Goal: Task Accomplishment & Management: Use online tool/utility

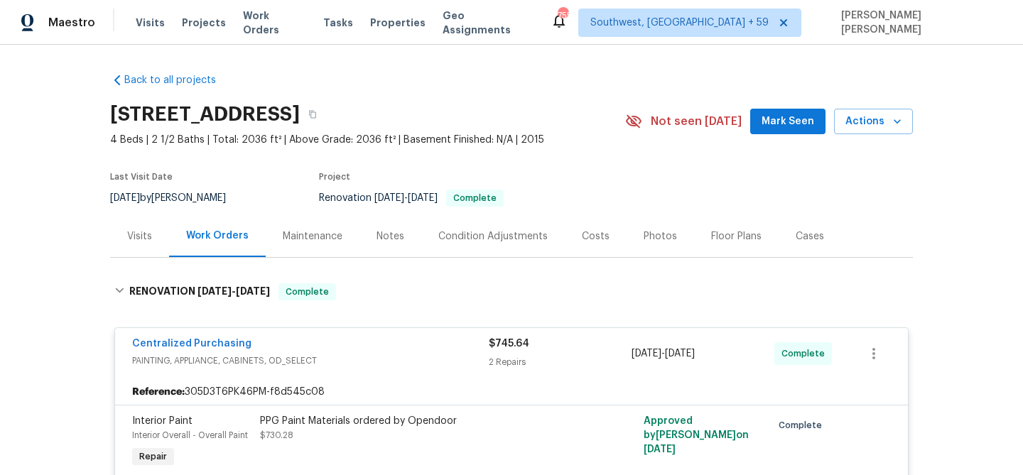
scroll to position [3244, 0]
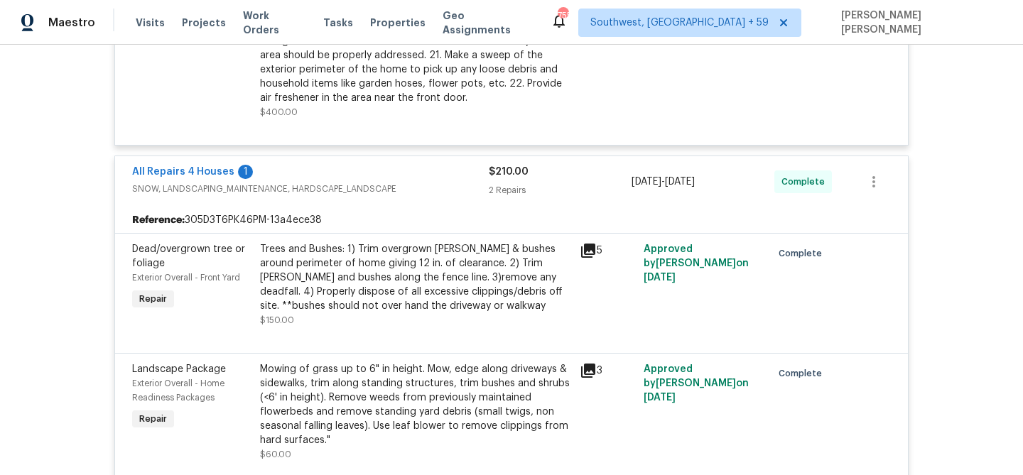
click at [245, 26] on span "Work Orders" at bounding box center [274, 23] width 63 height 28
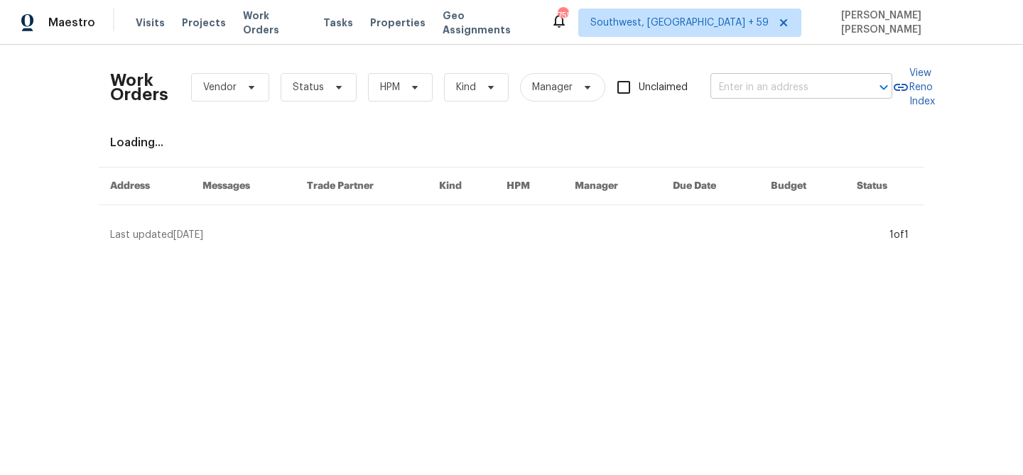
click at [798, 85] on input "text" at bounding box center [781, 88] width 142 height 22
paste input "[STREET_ADDRESS]"
type input "[STREET_ADDRESS]"
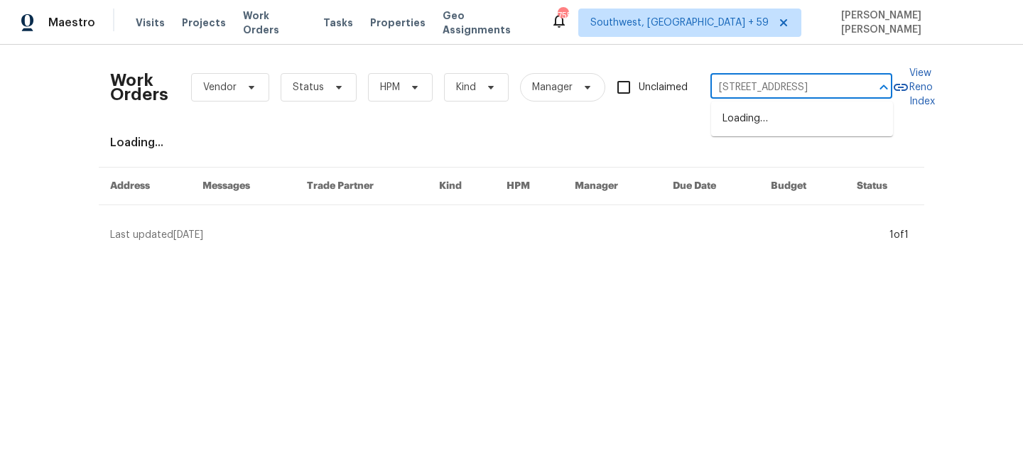
scroll to position [0, 26]
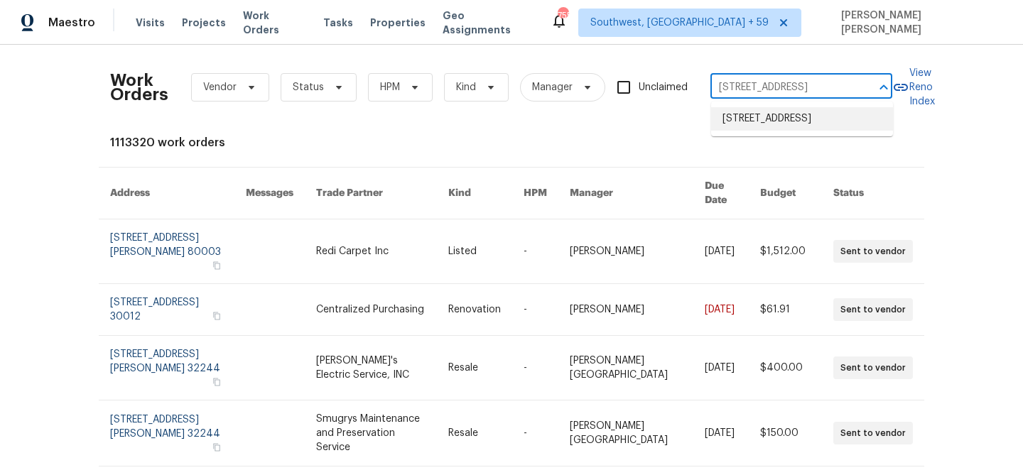
click at [795, 122] on li "[STREET_ADDRESS]" at bounding box center [802, 118] width 182 height 23
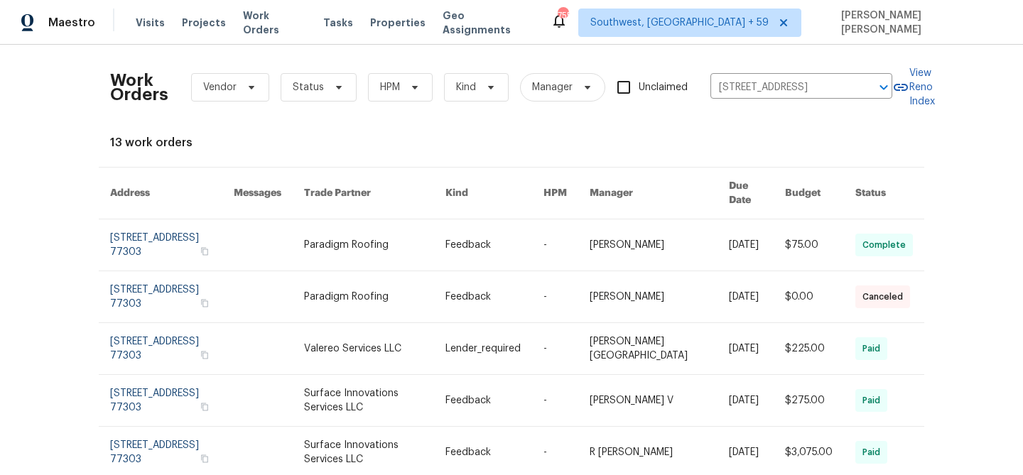
click at [747, 226] on link at bounding box center [757, 244] width 56 height 51
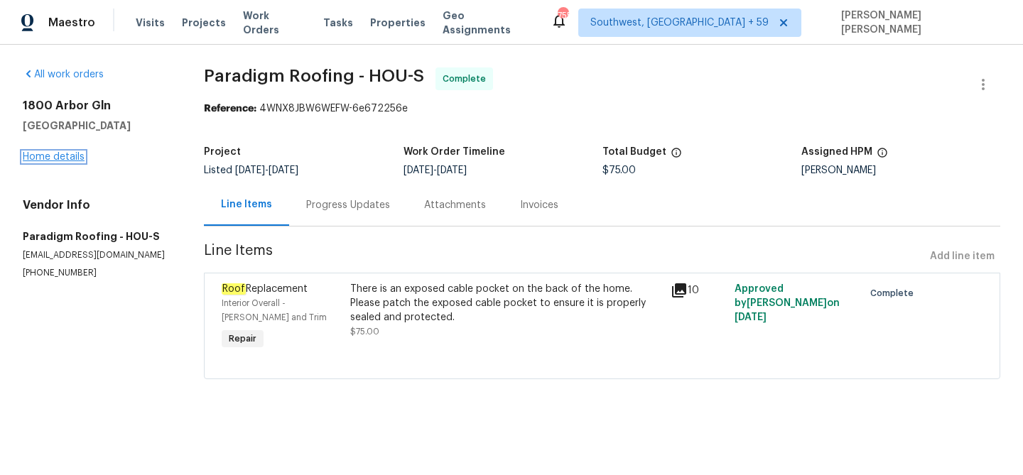
click at [68, 158] on link "Home details" at bounding box center [54, 157] width 62 height 10
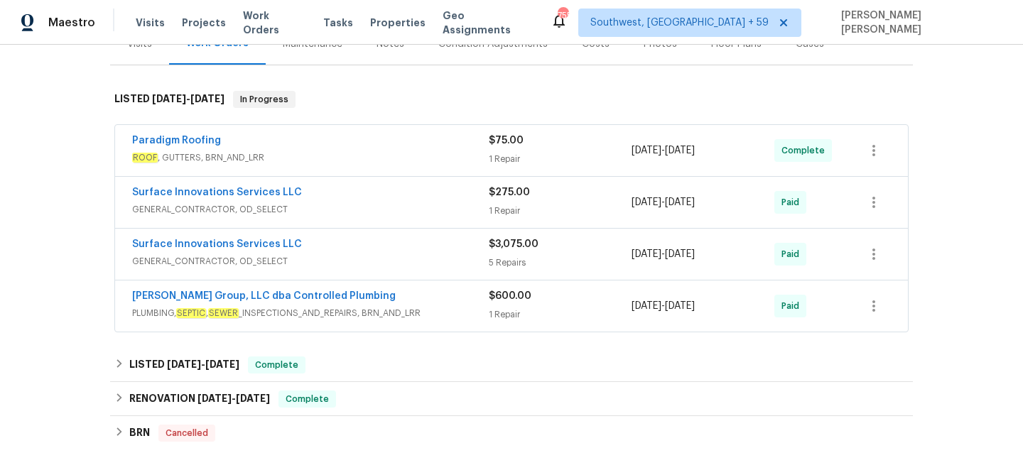
scroll to position [178, 0]
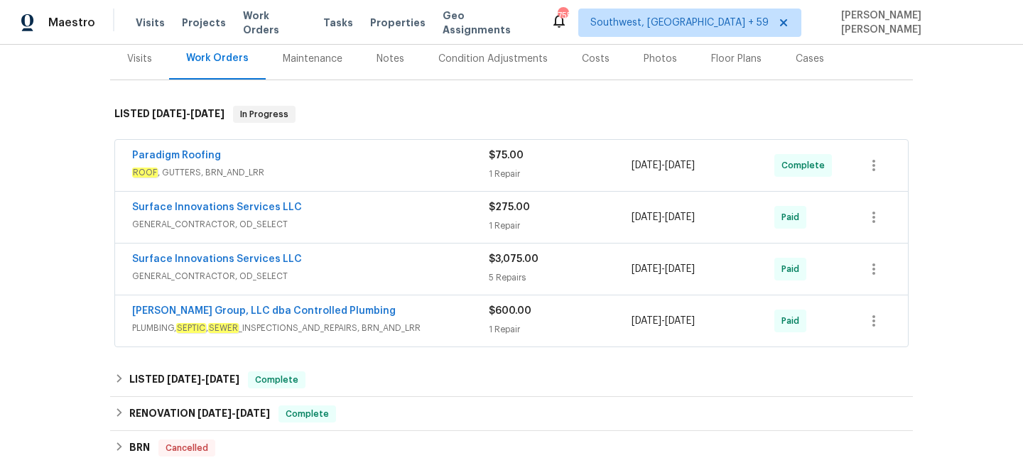
click at [418, 162] on div "Paradigm Roofing" at bounding box center [310, 156] width 357 height 17
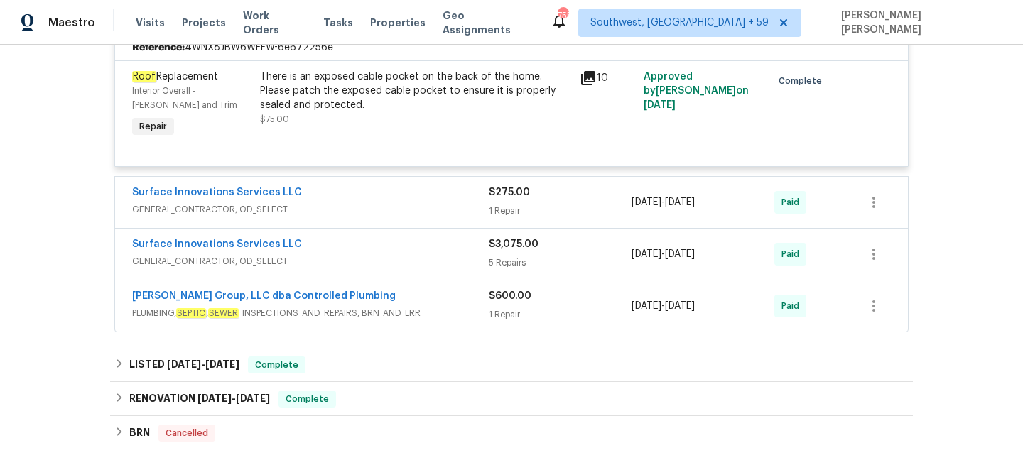
scroll to position [350, 0]
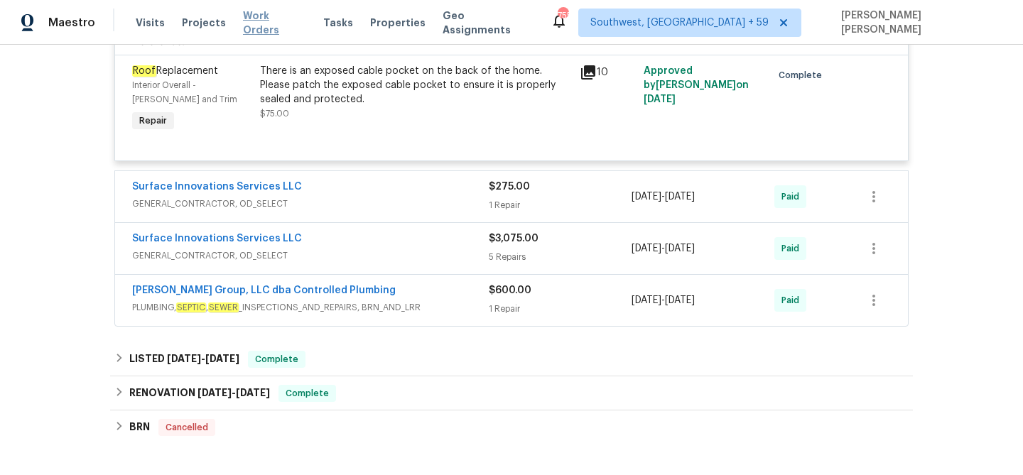
click at [263, 18] on span "Work Orders" at bounding box center [274, 23] width 63 height 28
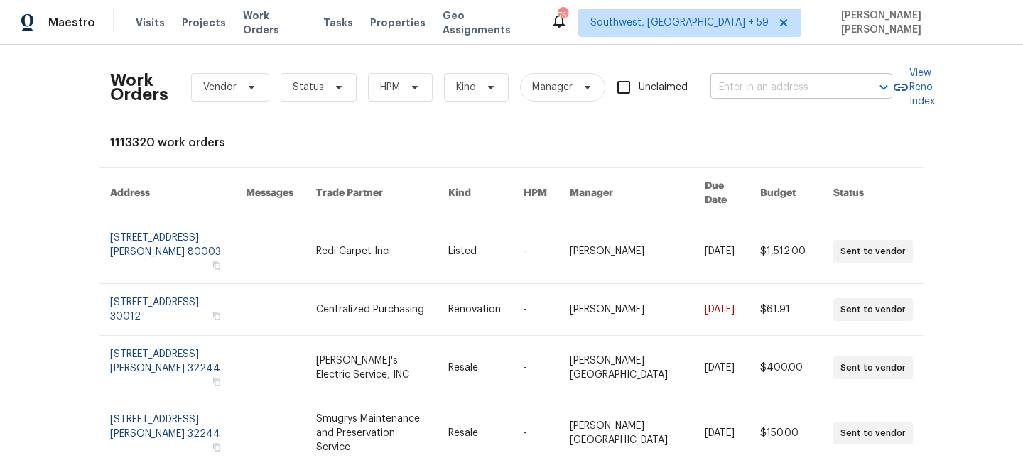
click at [764, 82] on input "text" at bounding box center [781, 88] width 142 height 22
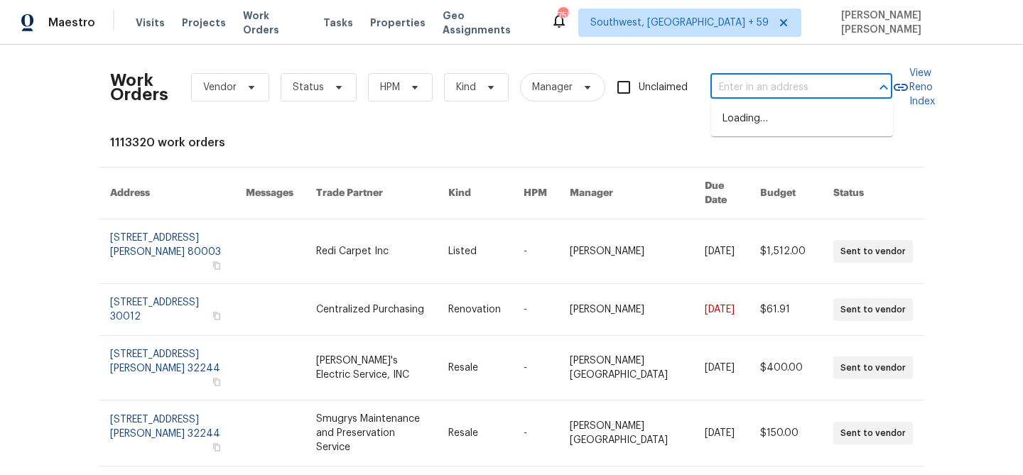
paste input "[STREET_ADDRESS][PERSON_NAME]"
type input "[STREET_ADDRESS][PERSON_NAME]"
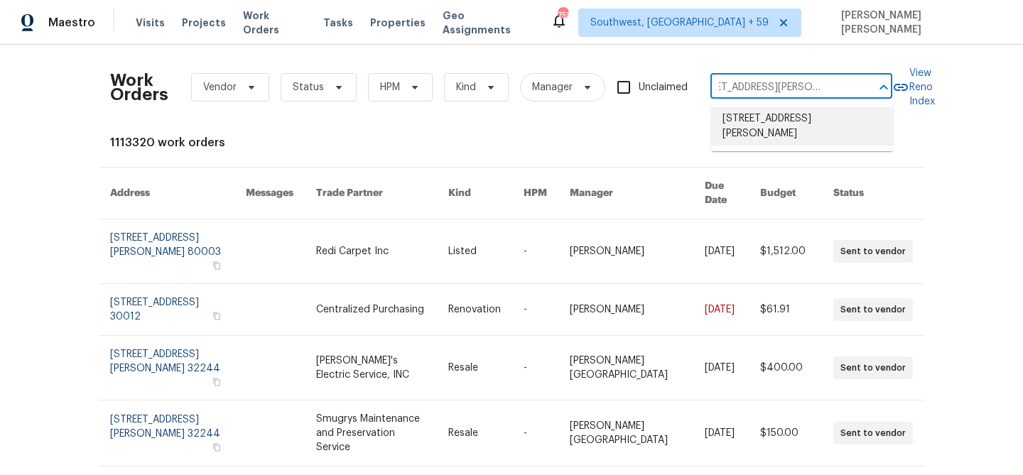
click at [781, 131] on li "[STREET_ADDRESS][PERSON_NAME]" at bounding box center [802, 126] width 182 height 38
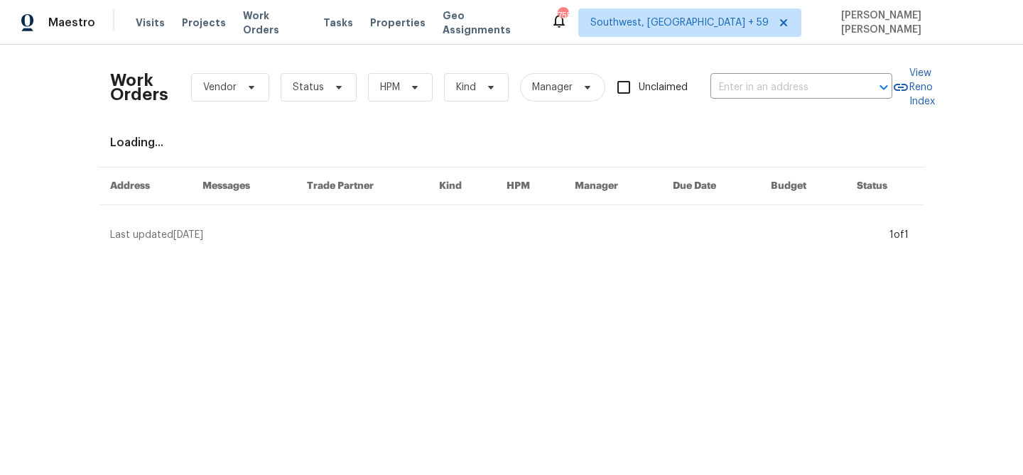
type input "[STREET_ADDRESS][PERSON_NAME]"
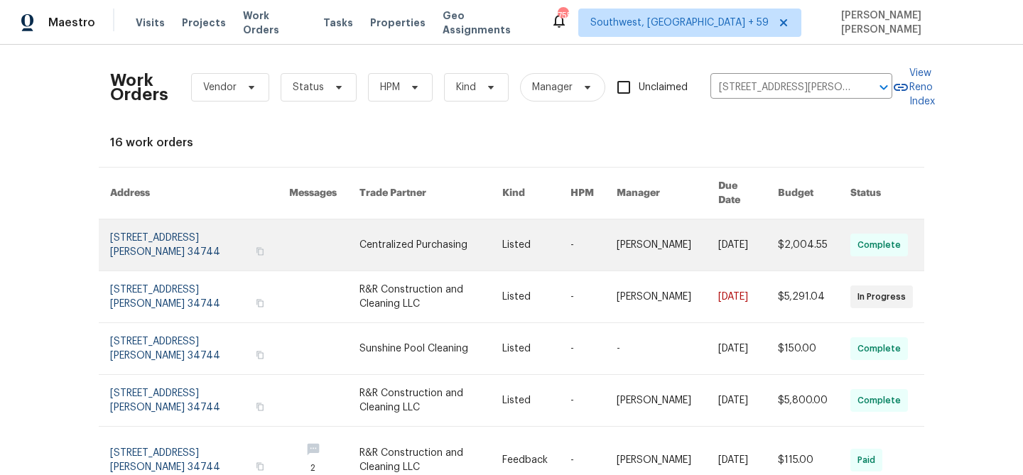
click at [767, 227] on link at bounding box center [748, 244] width 60 height 51
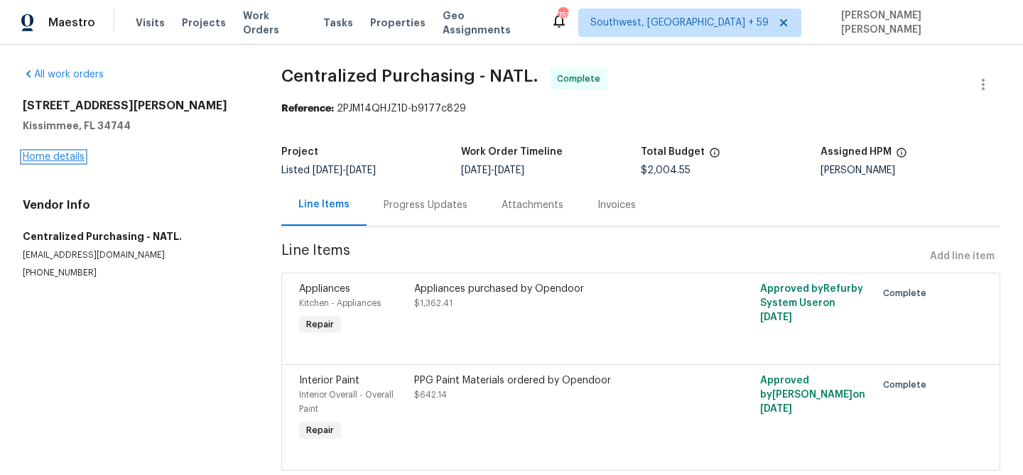
click at [69, 159] on link "Home details" at bounding box center [54, 157] width 62 height 10
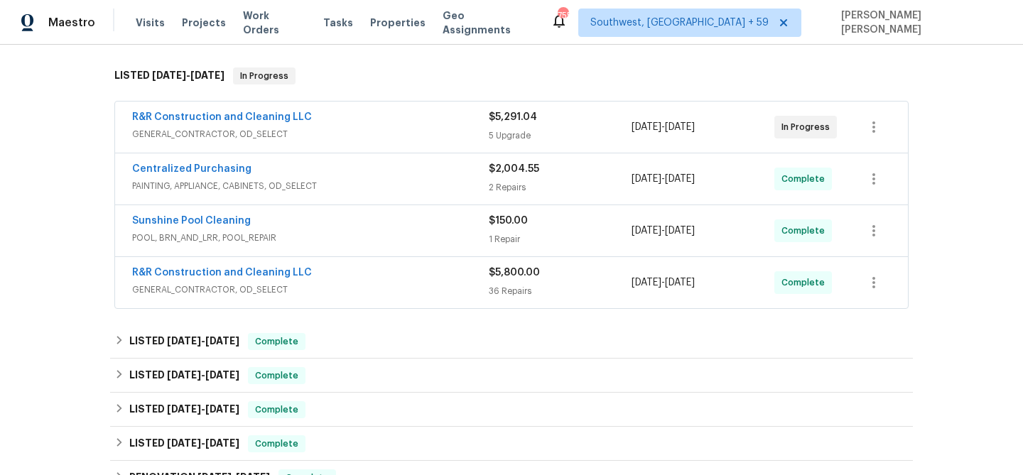
scroll to position [227, 0]
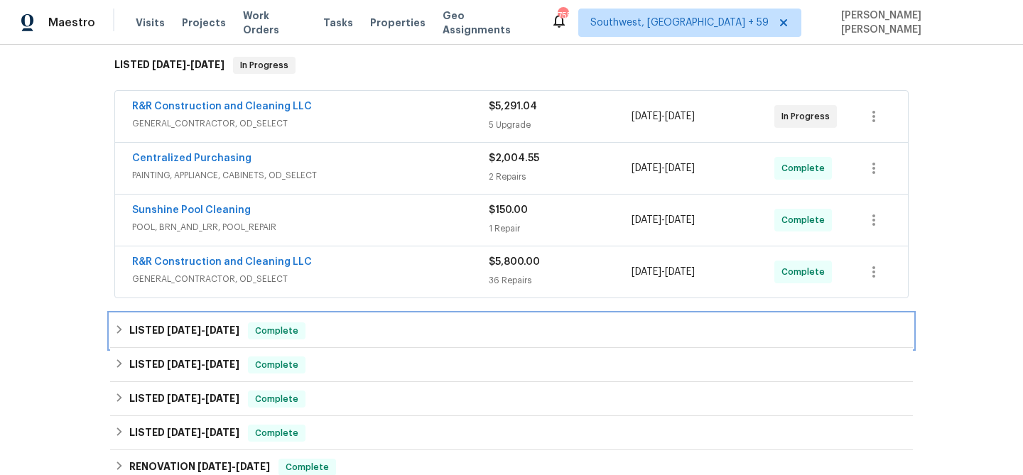
click at [300, 325] on div "Complete" at bounding box center [277, 330] width 58 height 17
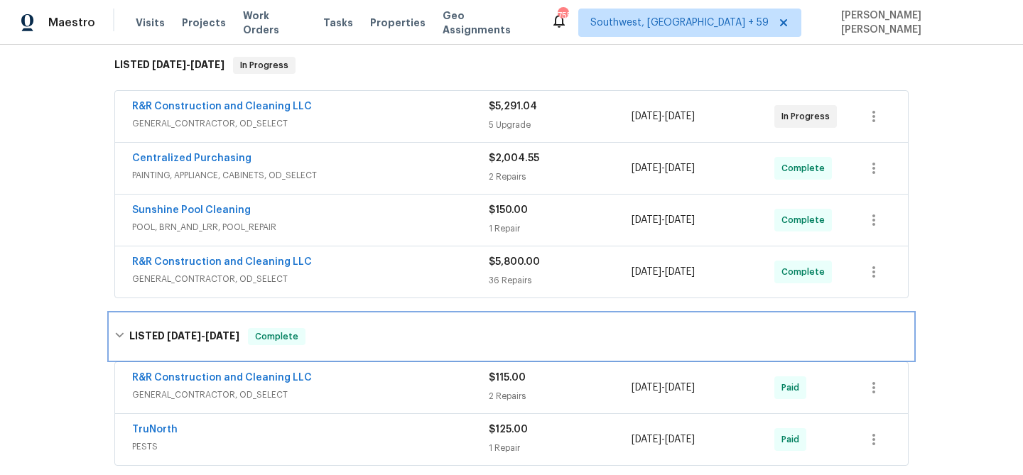
scroll to position [289, 0]
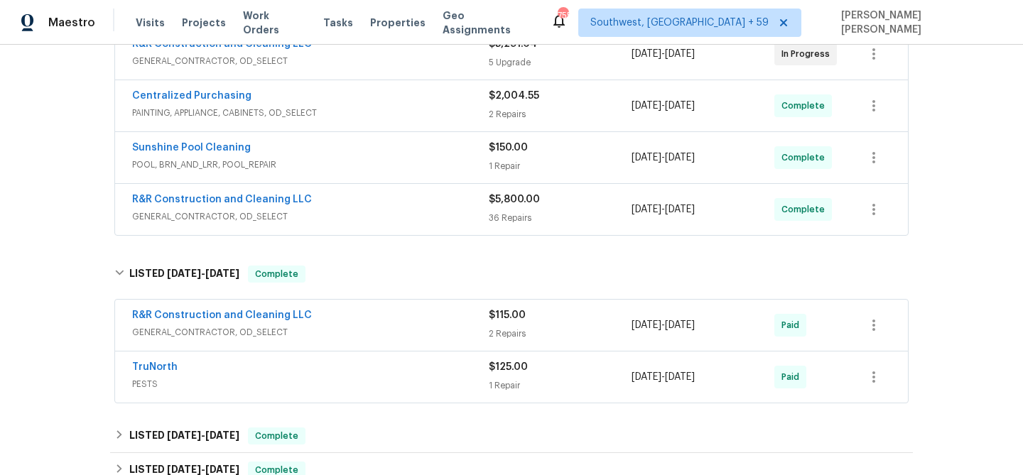
click at [330, 334] on span "GENERAL_CONTRACTOR, OD_SELECT" at bounding box center [310, 332] width 357 height 14
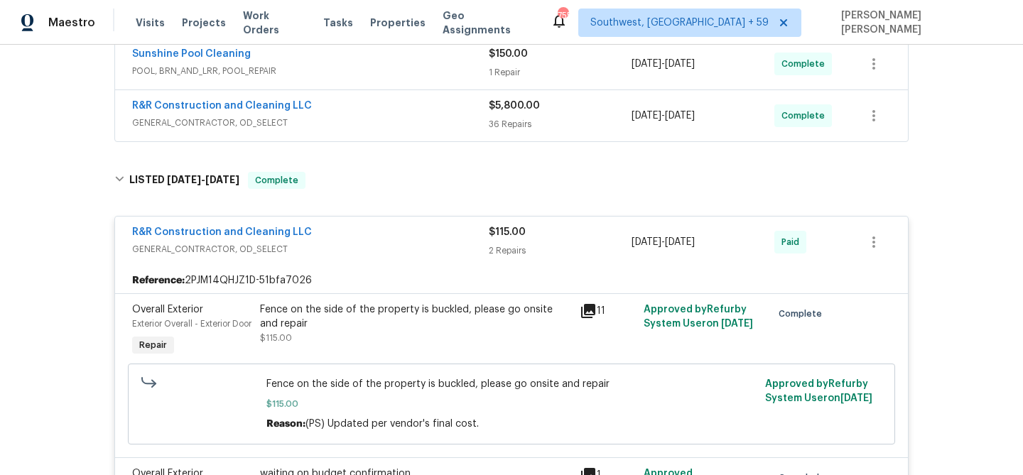
scroll to position [356, 0]
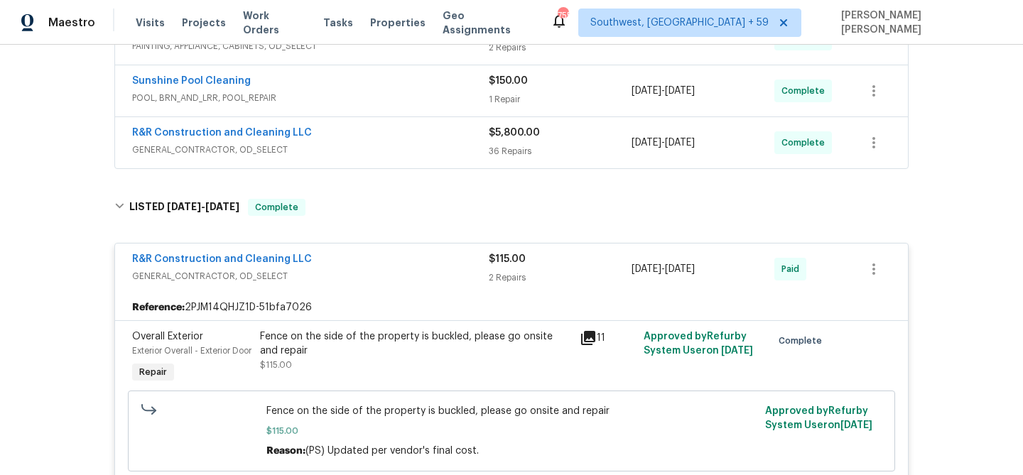
click at [366, 271] on span "GENERAL_CONTRACTOR, OD_SELECT" at bounding box center [310, 276] width 357 height 14
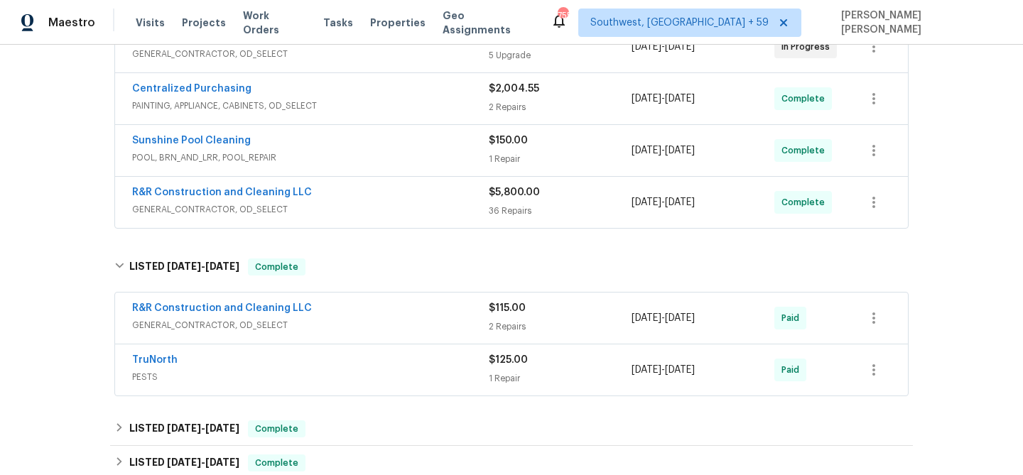
scroll to position [276, 0]
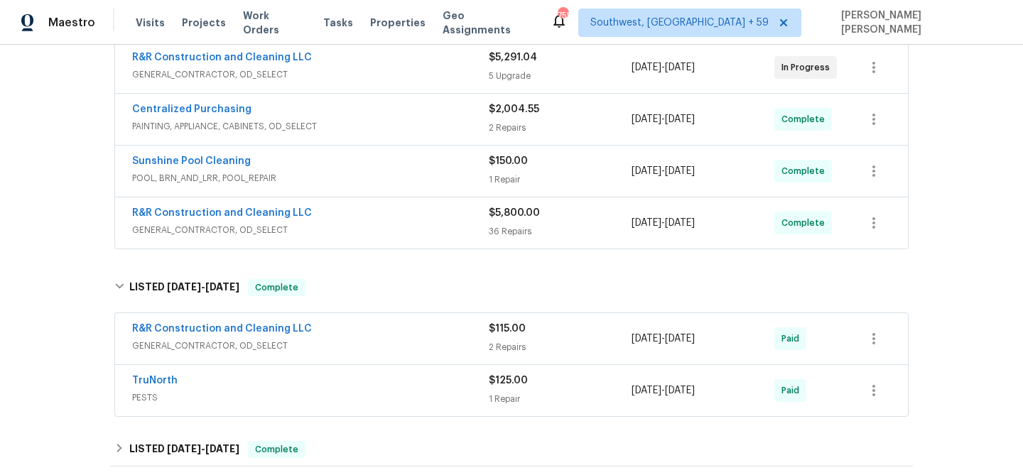
click at [390, 236] on span "GENERAL_CONTRACTOR, OD_SELECT" at bounding box center [310, 230] width 357 height 14
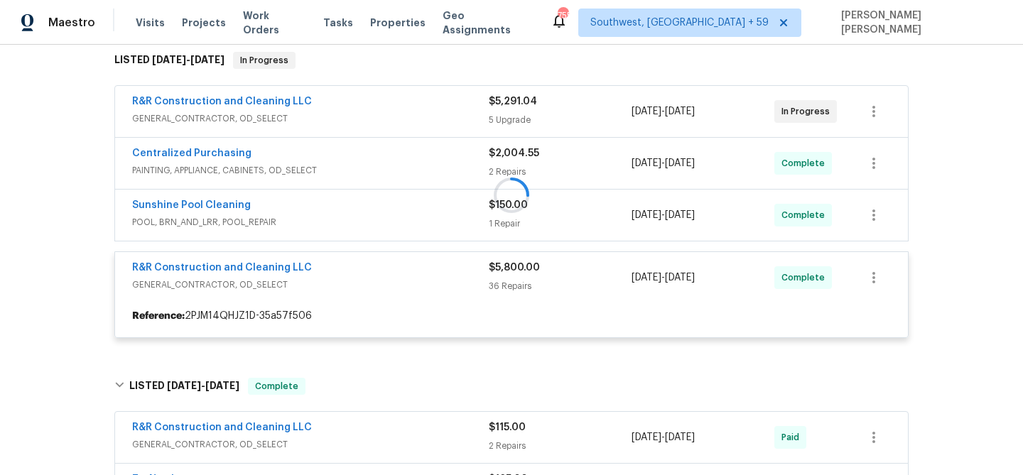
scroll to position [230, 0]
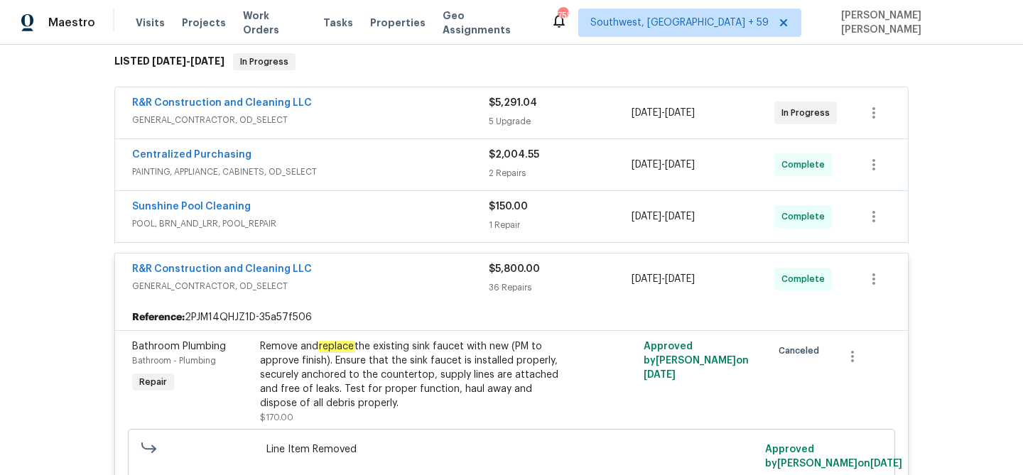
click at [422, 211] on div "Sunshine Pool Cleaning" at bounding box center [310, 208] width 357 height 17
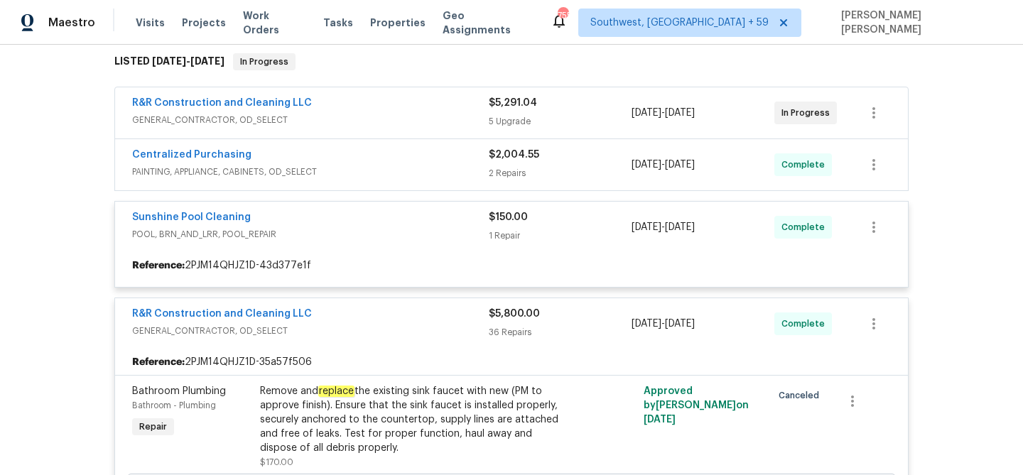
scroll to position [206, 0]
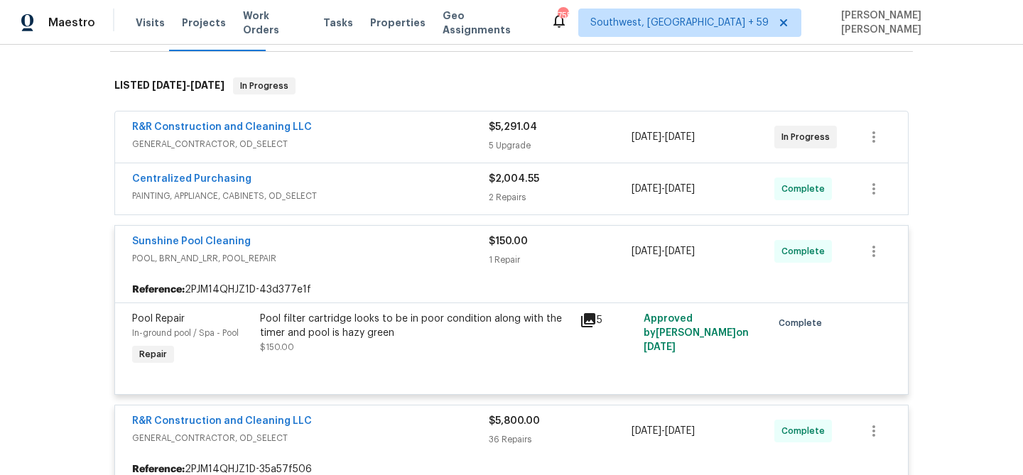
click at [440, 190] on span "PAINTING, APPLIANCE, CABINETS, OD_SELECT" at bounding box center [310, 196] width 357 height 14
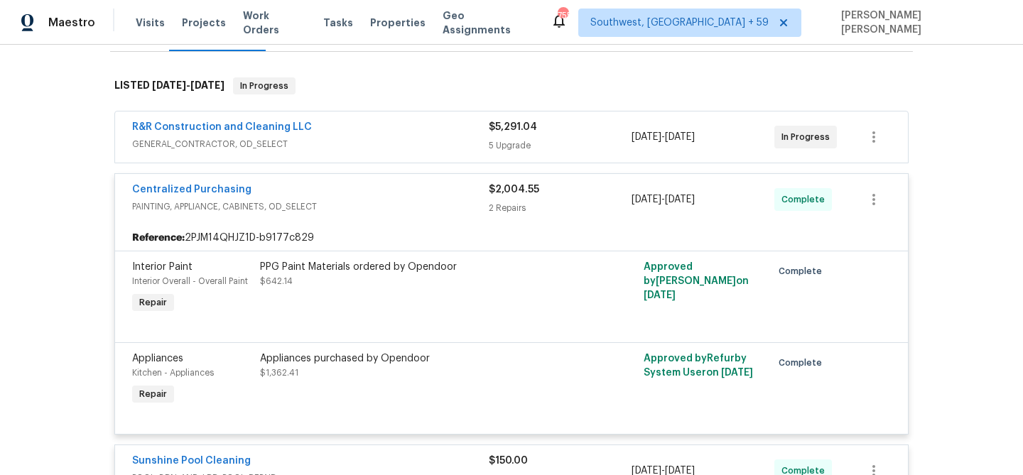
scroll to position [243, 0]
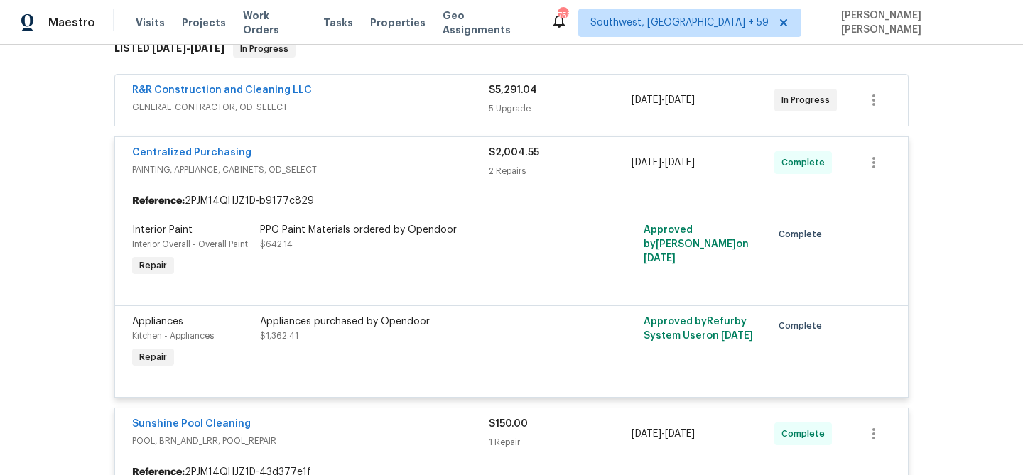
click at [391, 119] on div "R&R Construction and Cleaning LLC GENERAL_CONTRACTOR, OD_SELECT $5,291.04 5 Upg…" at bounding box center [511, 100] width 793 height 51
click at [410, 100] on span "GENERAL_CONTRACTOR, OD_SELECT" at bounding box center [310, 107] width 357 height 14
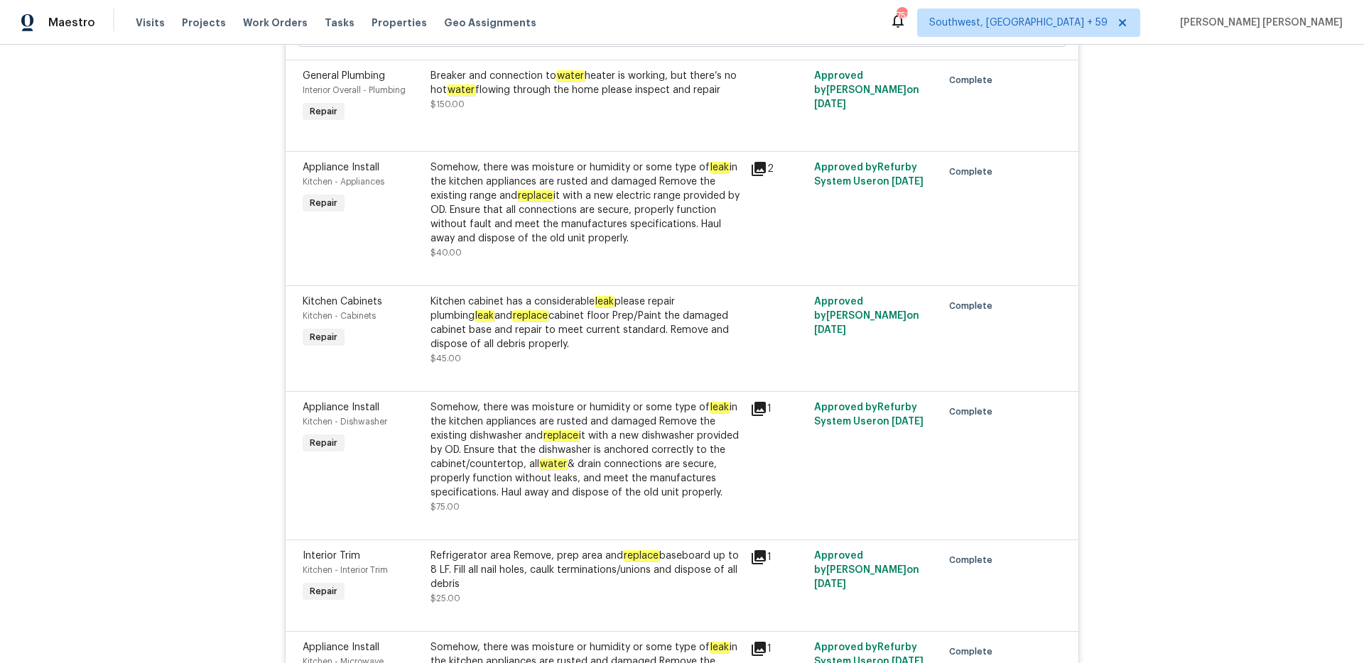
scroll to position [4961, 0]
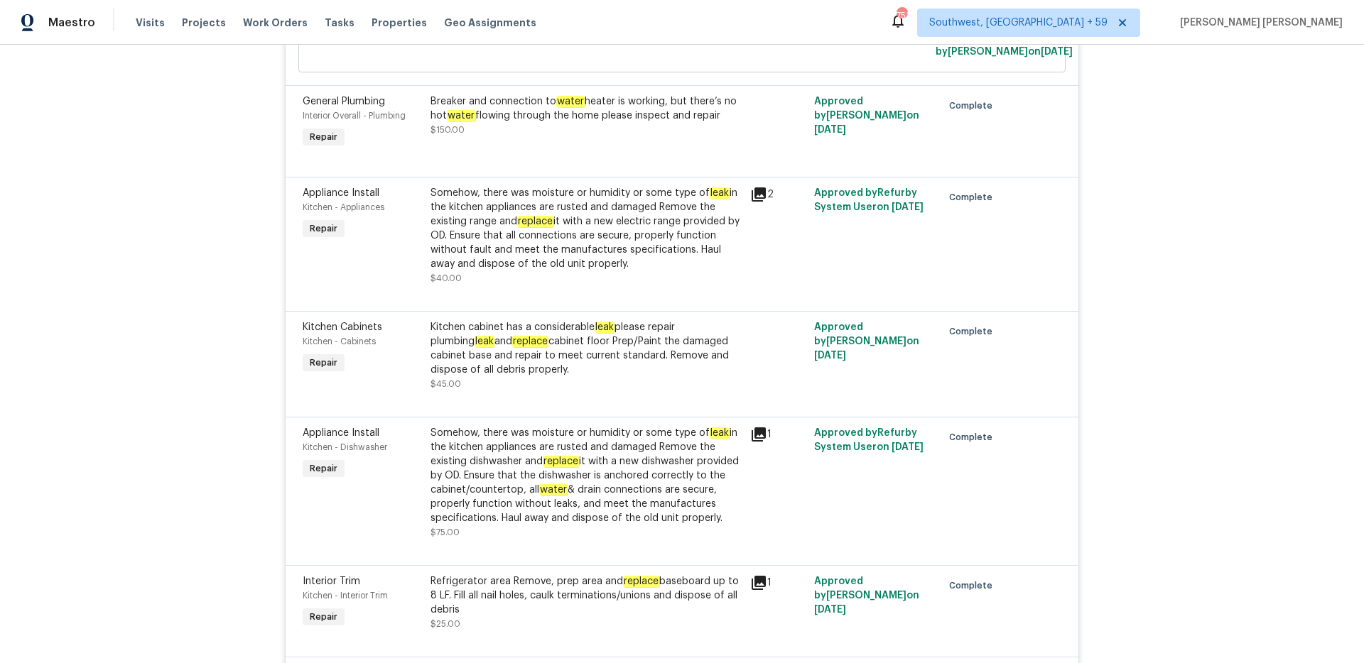
click at [173, 207] on div "Back to all projects [STREET_ADDRESS][PERSON_NAME] 3 Beds | 2 1/2 Baths | Total…" at bounding box center [682, 354] width 1364 height 619
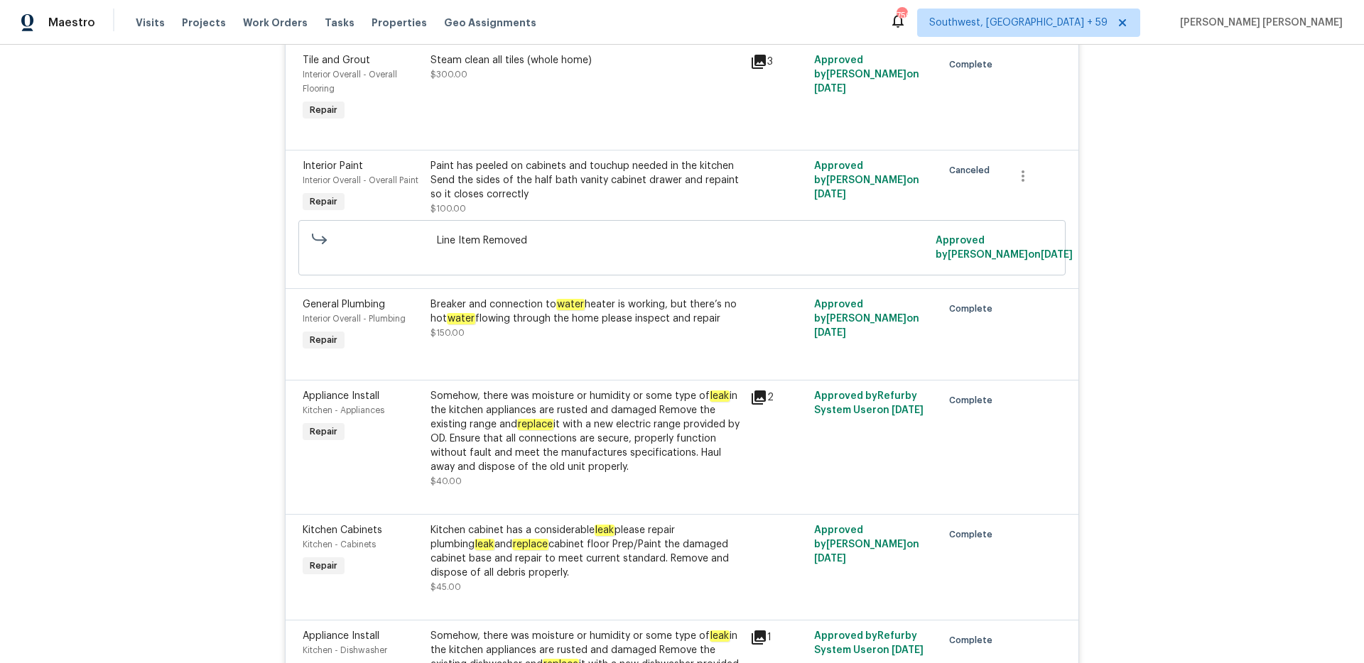
scroll to position [2824, 0]
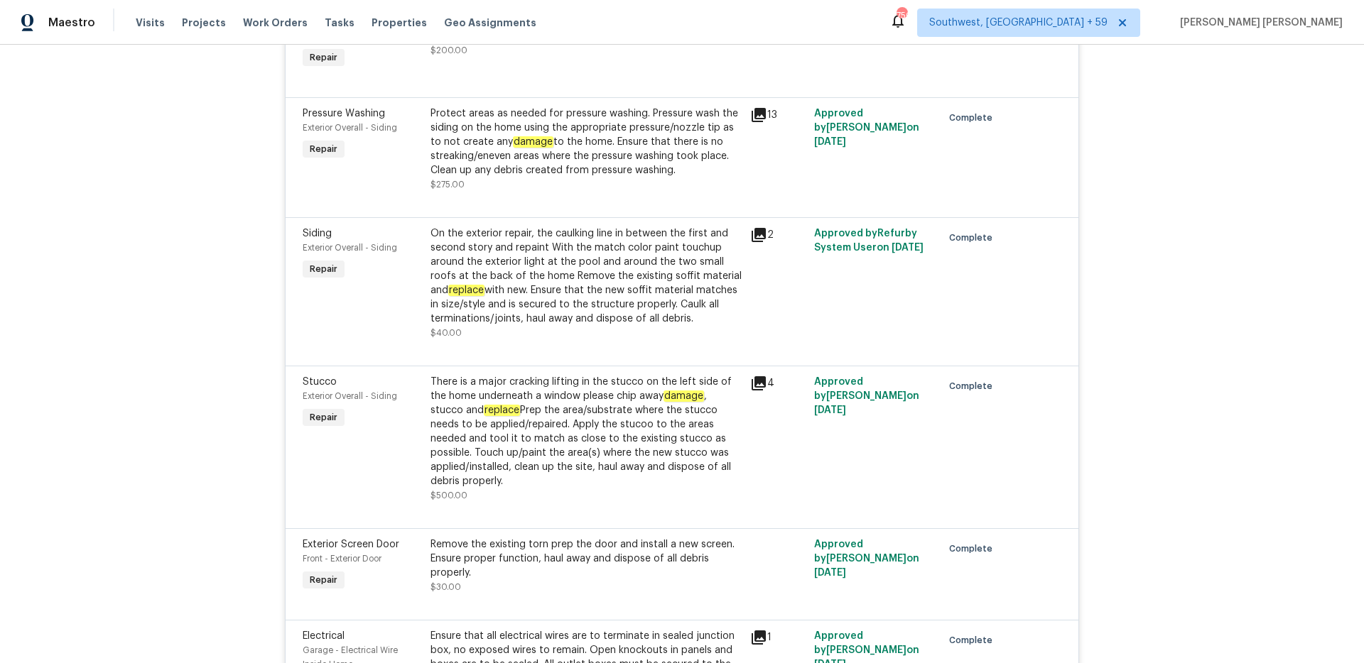
click at [565, 385] on div "There is a major cracking lifting in the stucco on the left side of the home un…" at bounding box center [585, 432] width 311 height 114
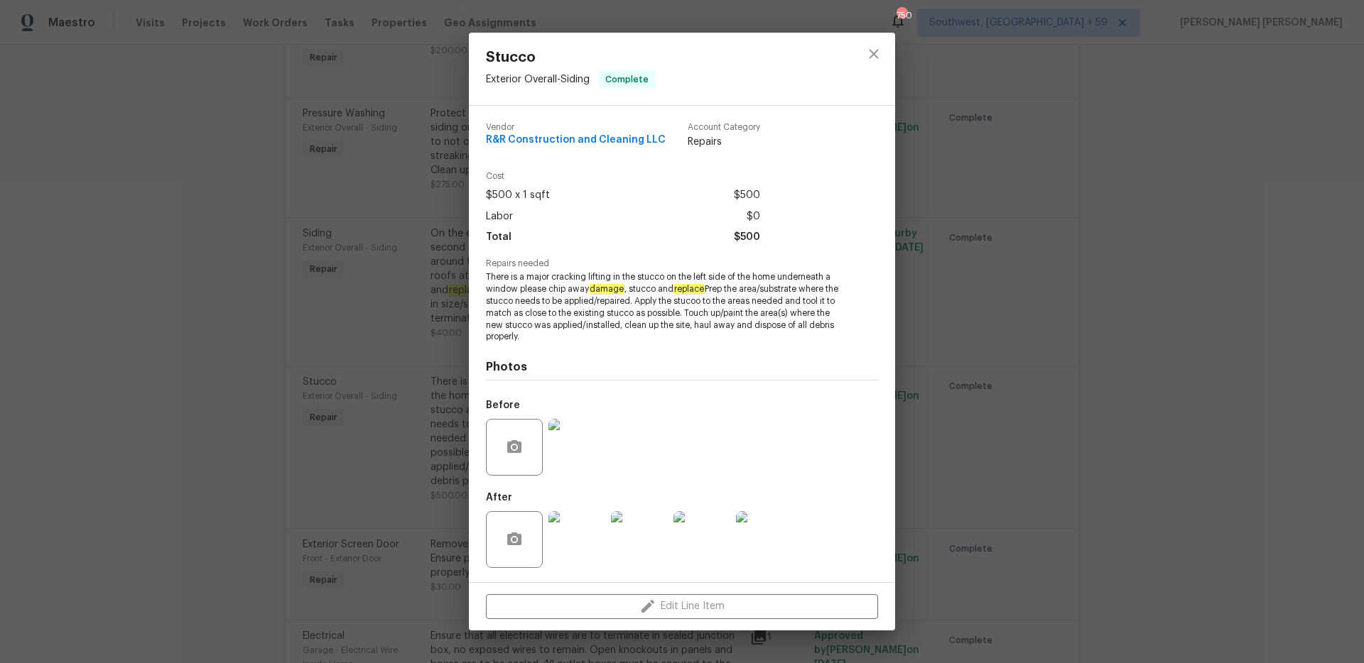
click at [565, 460] on img at bounding box center [576, 447] width 57 height 57
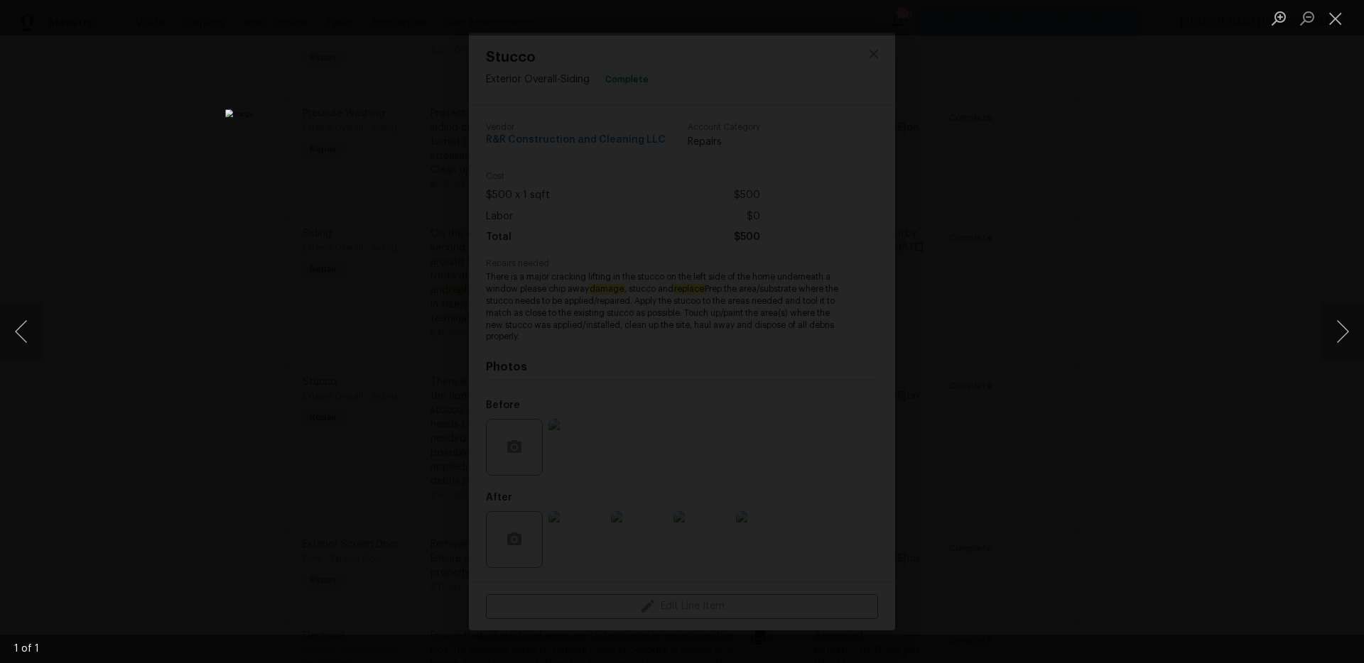
click at [1022, 331] on div "Lightbox" at bounding box center [682, 331] width 1364 height 663
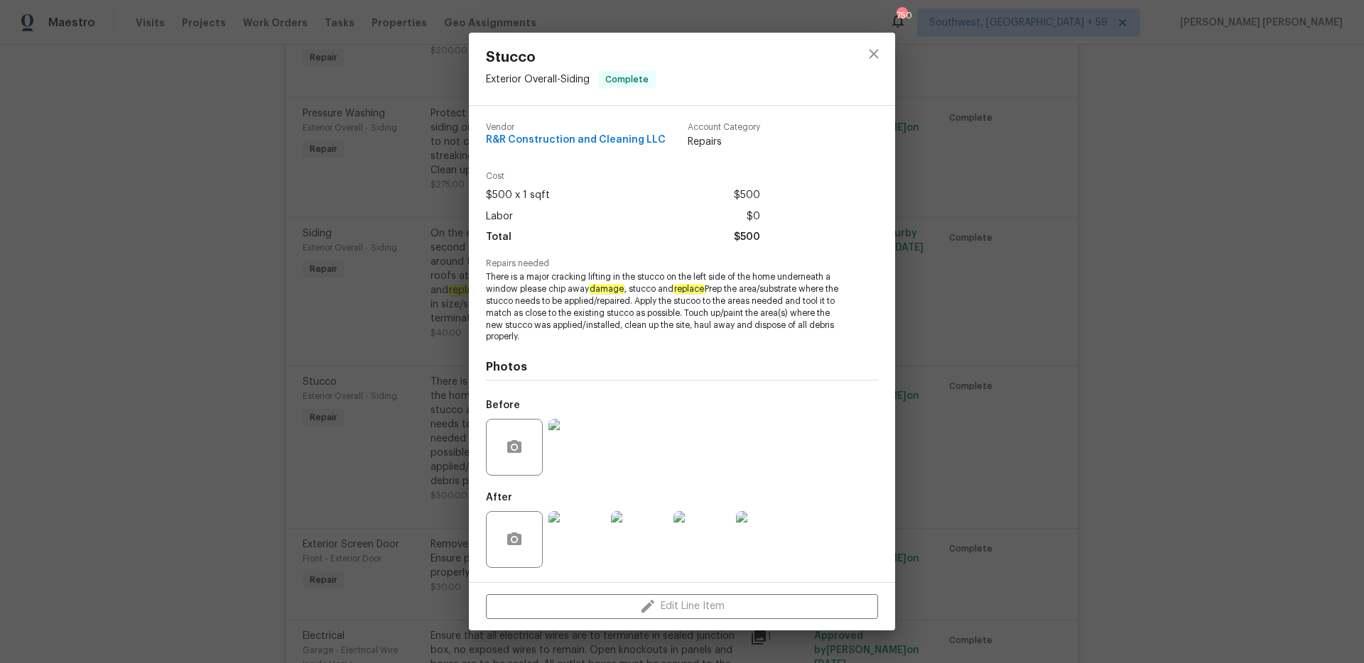
click at [951, 406] on div "Stucco Exterior Overall - Siding Complete Vendor R&R Construction and Cleaning …" at bounding box center [682, 331] width 1364 height 663
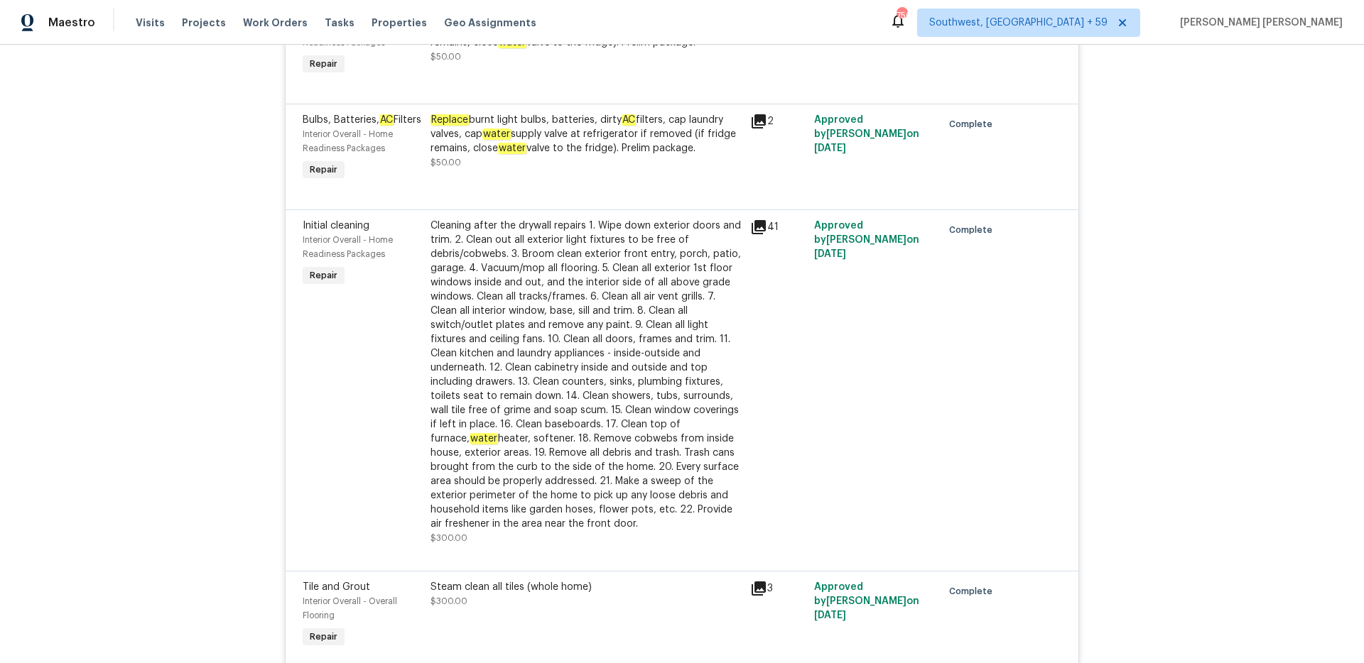
scroll to position [5828, 0]
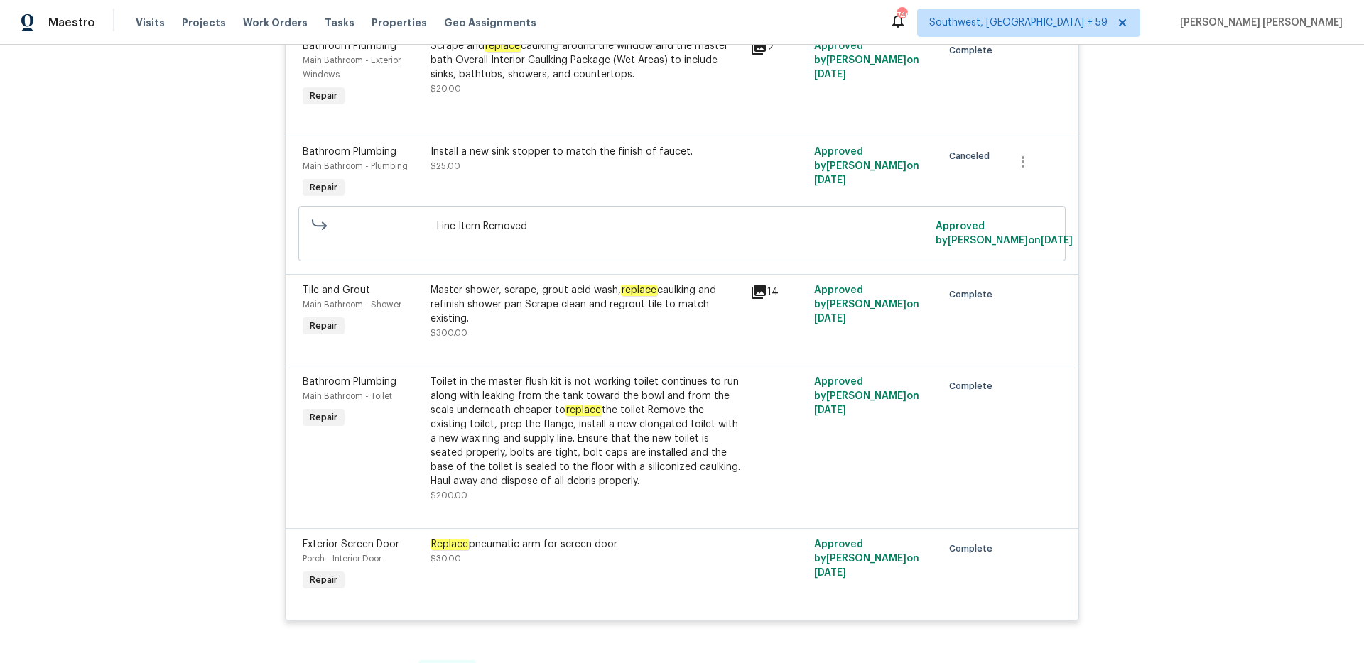
click at [197, 360] on div "Back to all projects [STREET_ADDRESS][PERSON_NAME] 3 Beds | 2 1/2 Baths | Total…" at bounding box center [682, 354] width 1364 height 619
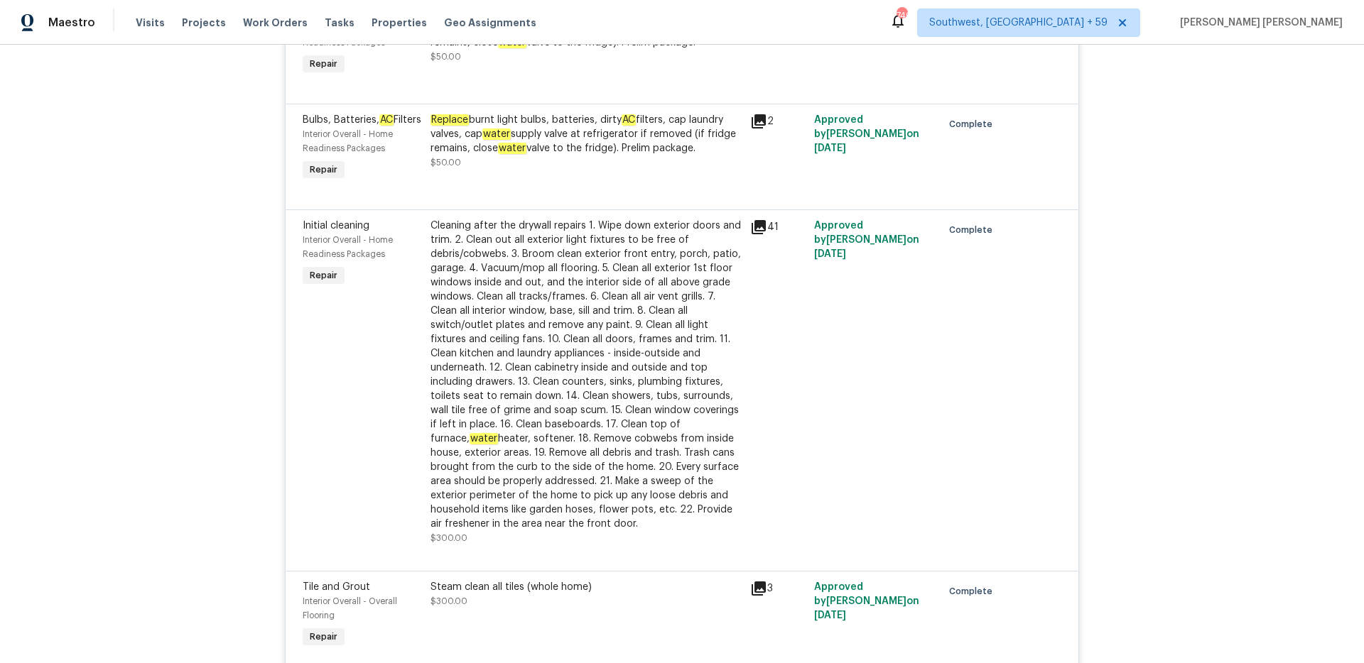
scroll to position [5507, 0]
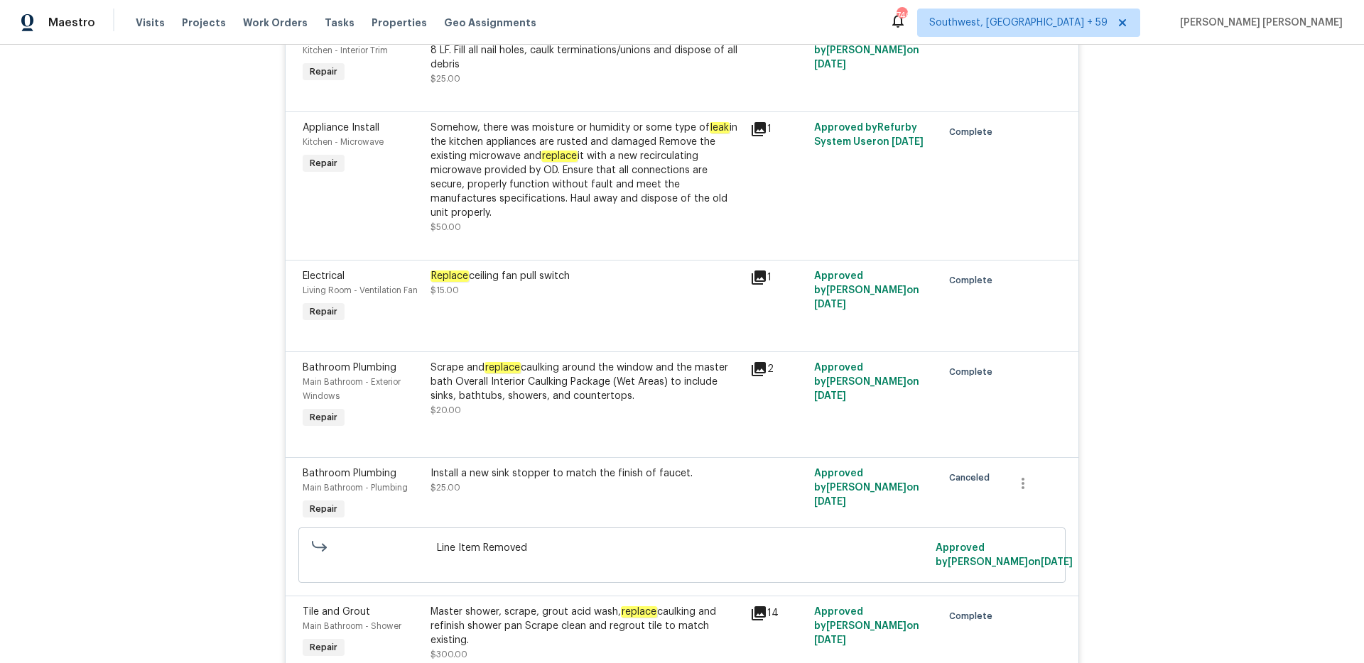
click at [37, 215] on div "Back to all projects [STREET_ADDRESS][PERSON_NAME] 3 Beds | 2 1/2 Baths | Total…" at bounding box center [682, 354] width 1364 height 619
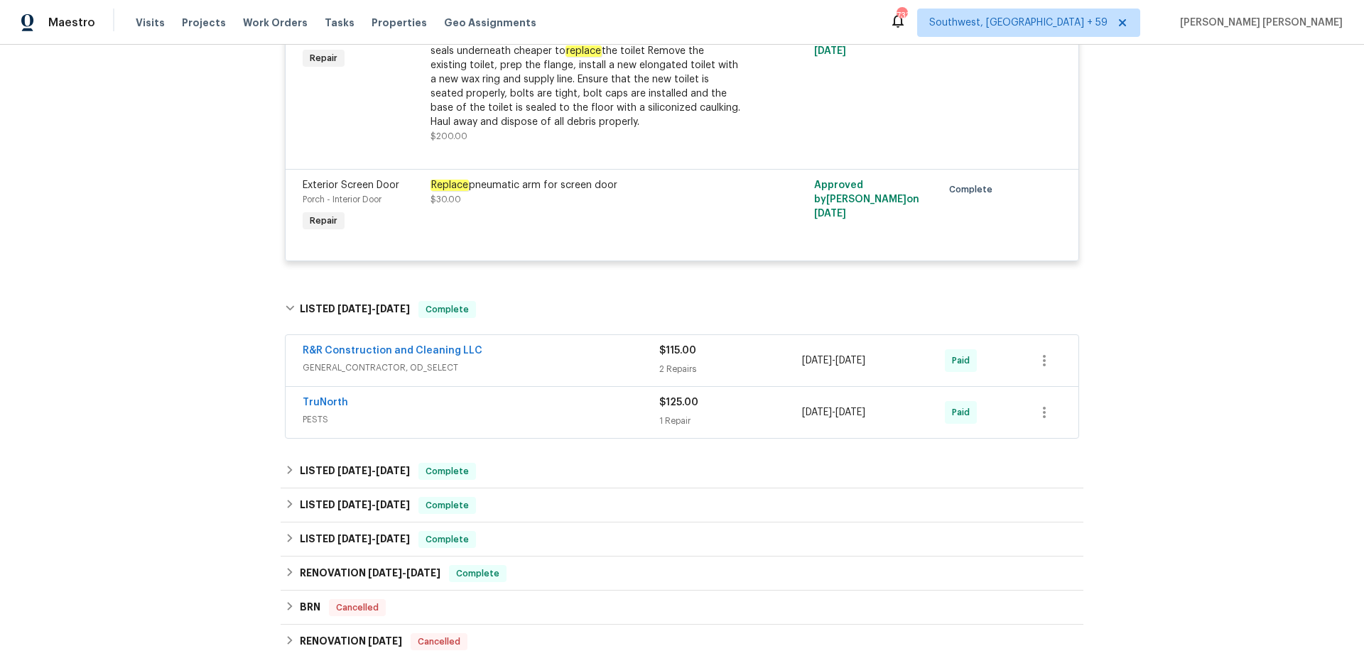
scroll to position [6337, 0]
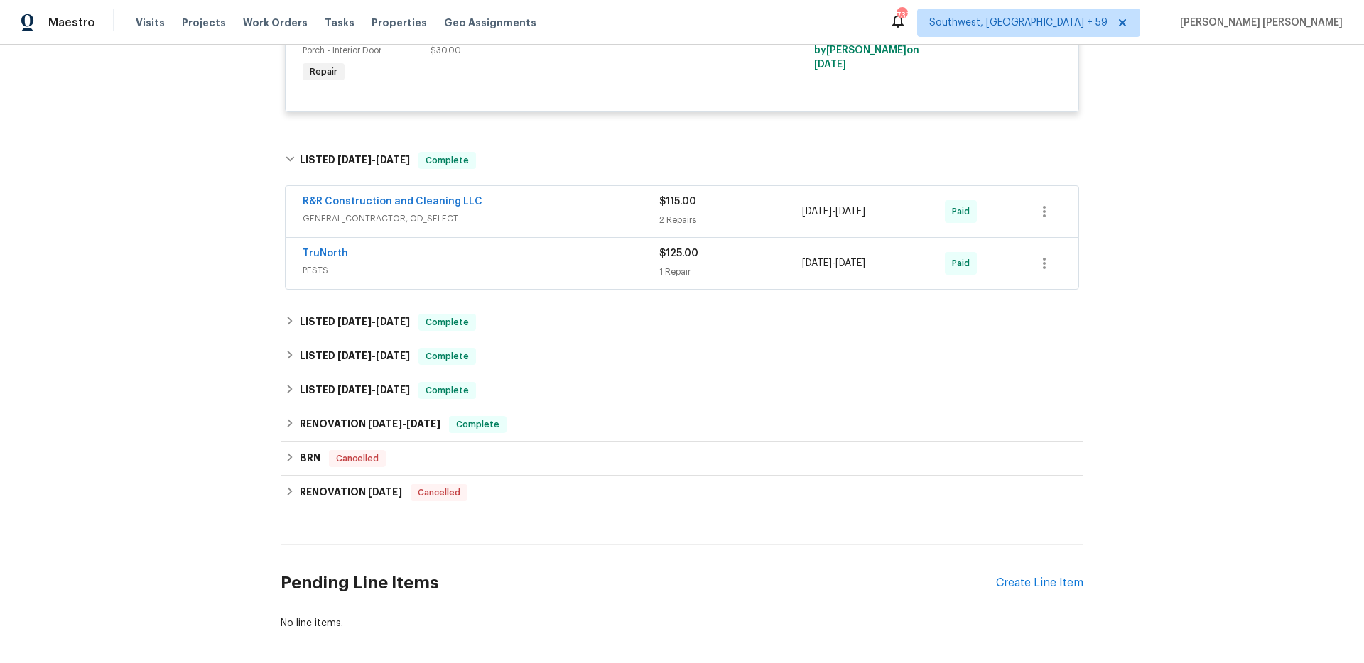
click at [151, 228] on div "Back to all projects [STREET_ADDRESS][PERSON_NAME] 3 Beds | 2 1/2 Baths | Total…" at bounding box center [682, 354] width 1364 height 619
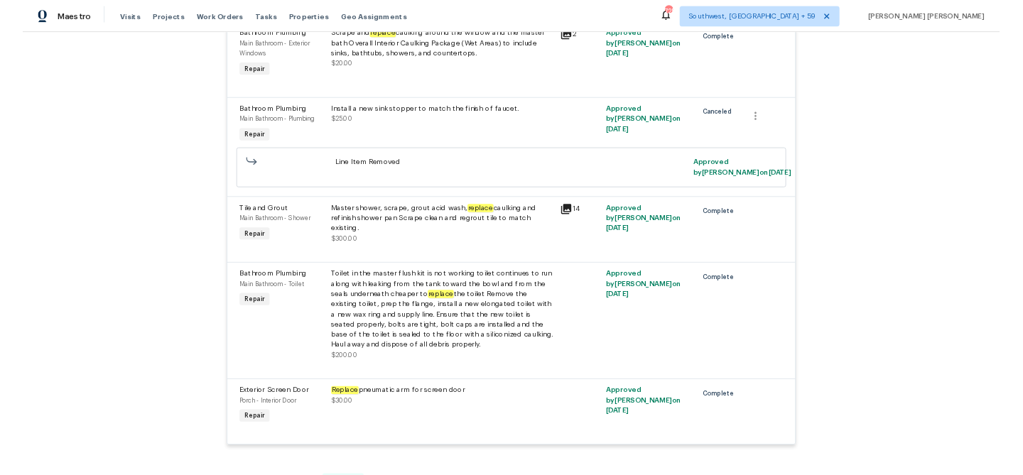
scroll to position [5828, 0]
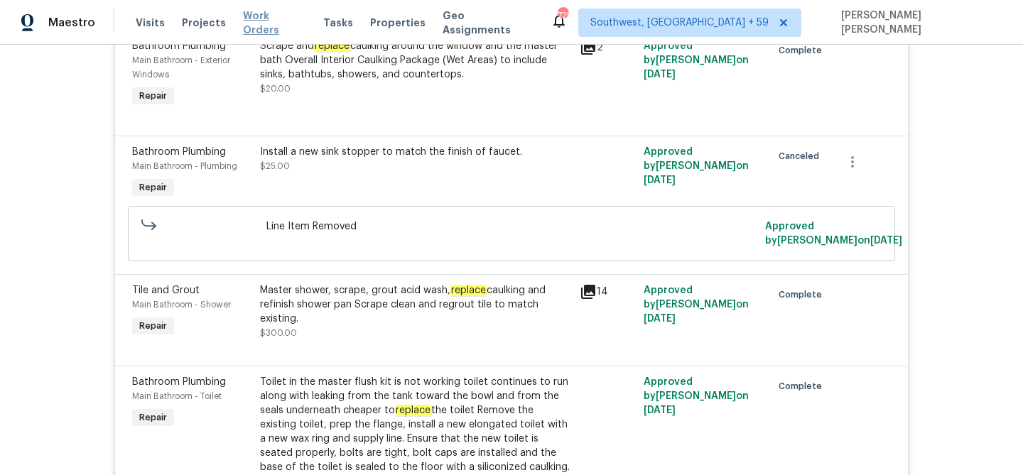
click at [255, 16] on span "Work Orders" at bounding box center [274, 23] width 63 height 28
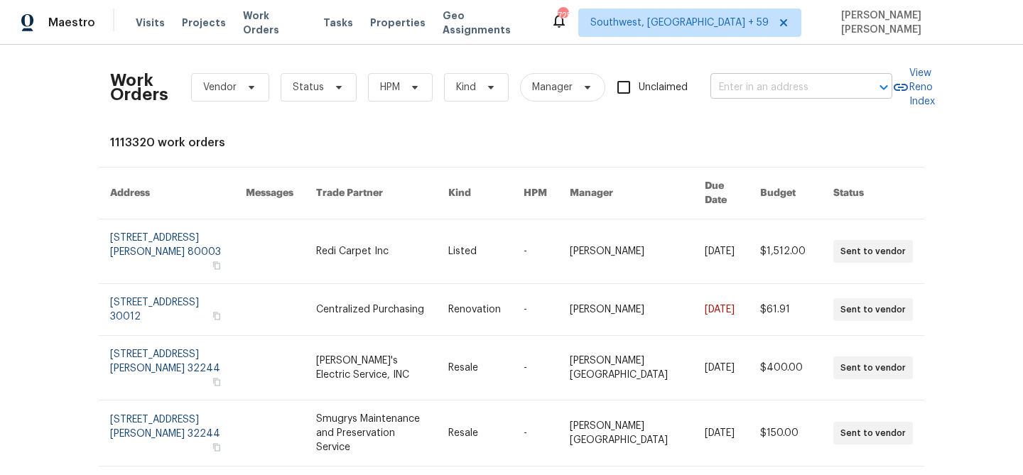
click at [776, 91] on input "text" at bounding box center [781, 88] width 142 height 22
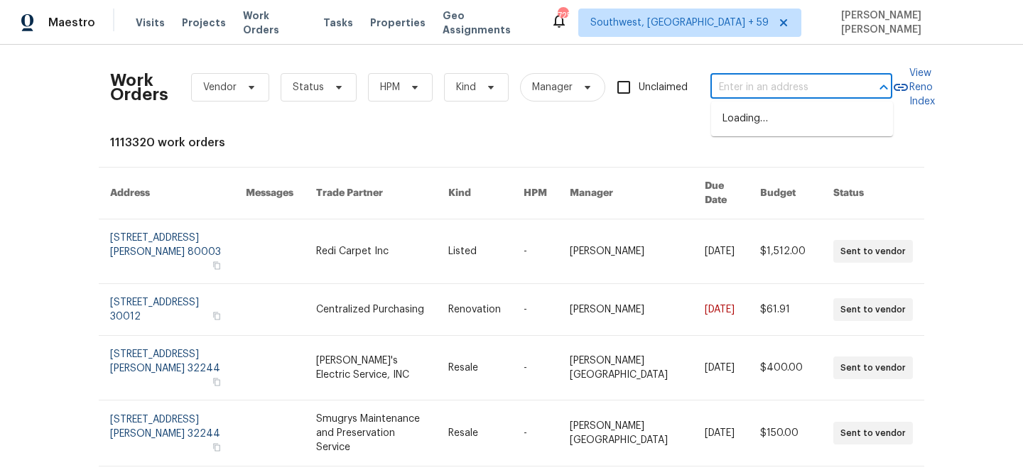
paste input "[STREET_ADDRESS]"
type input "[STREET_ADDRESS]"
click at [775, 111] on li "[STREET_ADDRESS]" at bounding box center [802, 118] width 182 height 23
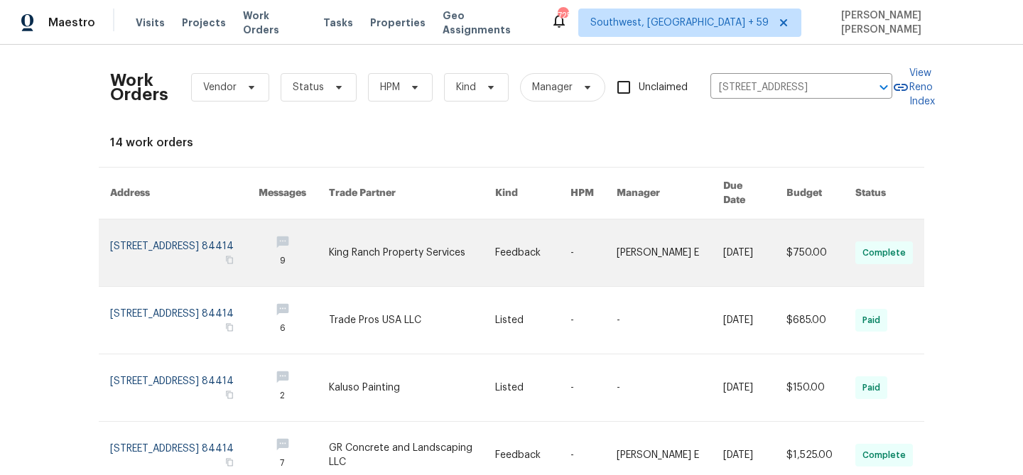
click at [736, 241] on link at bounding box center [754, 252] width 63 height 67
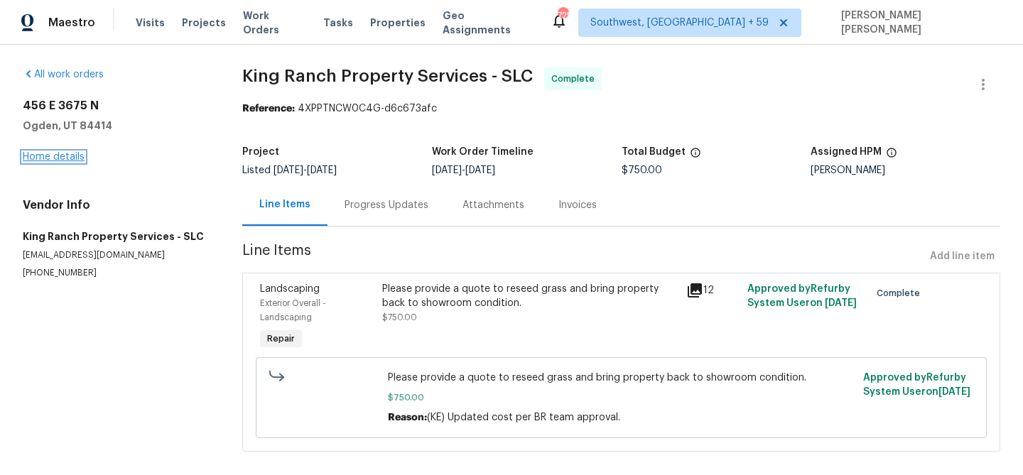
click at [65, 161] on link "Home details" at bounding box center [54, 157] width 62 height 10
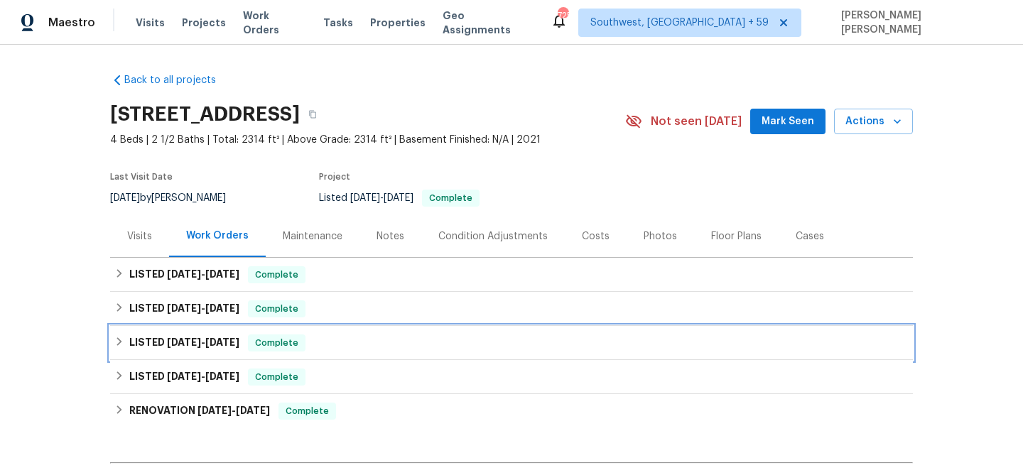
click at [285, 342] on span "Complete" at bounding box center [276, 343] width 55 height 14
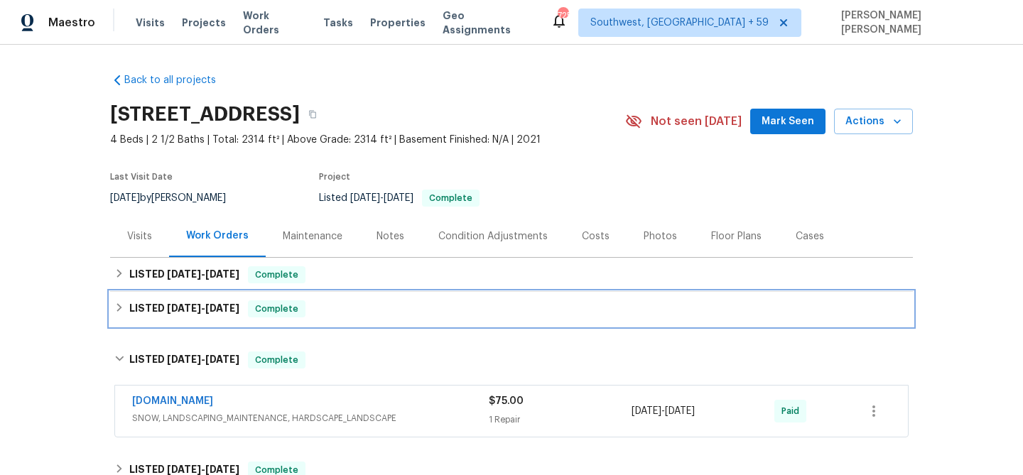
click at [342, 312] on div "LISTED [DATE] - [DATE] Complete" at bounding box center [511, 308] width 794 height 17
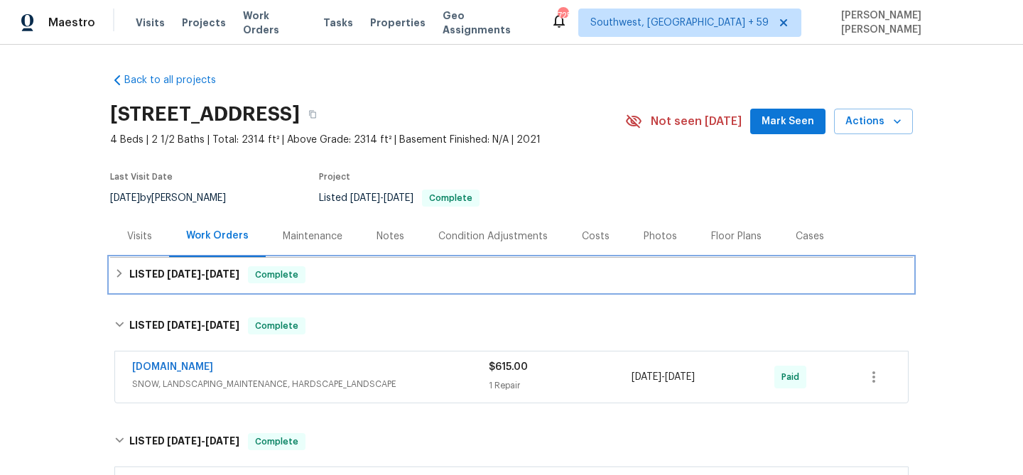
click at [398, 273] on div "LISTED [DATE] - [DATE] Complete" at bounding box center [511, 274] width 794 height 17
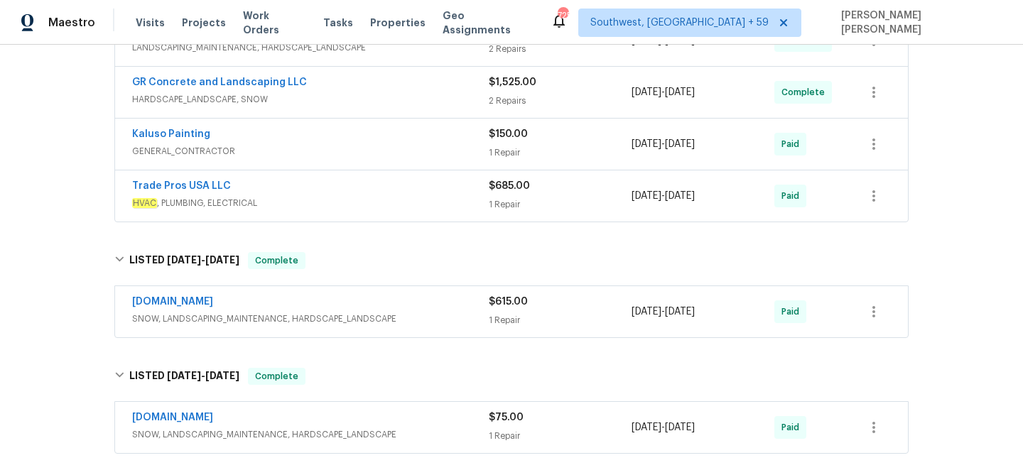
scroll to position [415, 0]
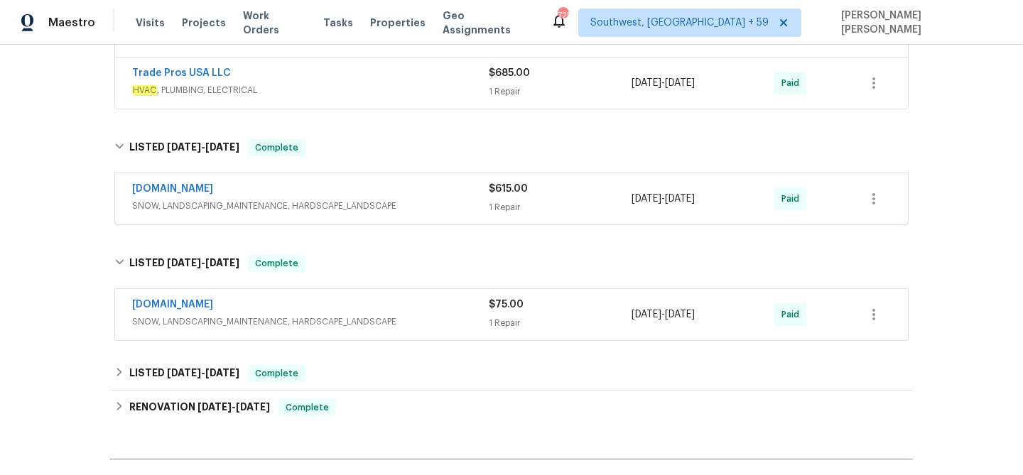
click at [430, 315] on span "SNOW, LANDSCAPING_MAINTENANCE, HARDSCAPE_LANDSCAPE" at bounding box center [310, 322] width 357 height 14
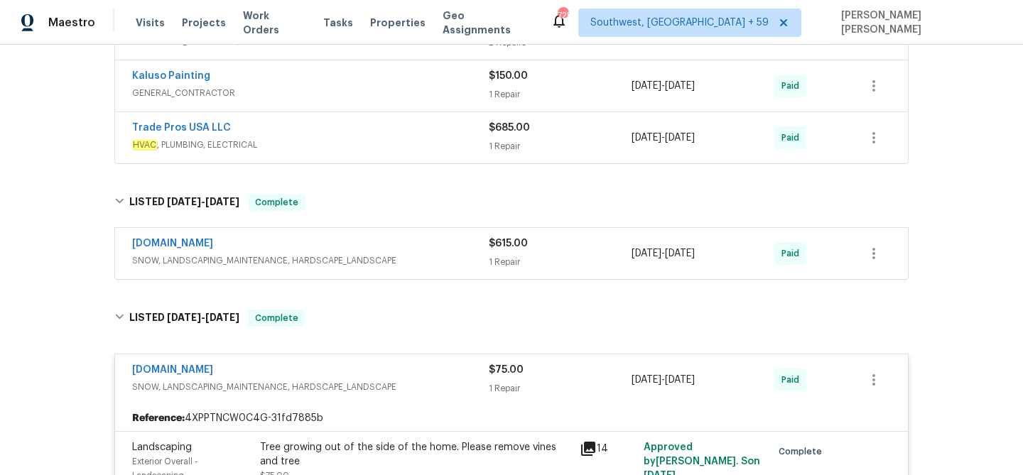
scroll to position [351, 0]
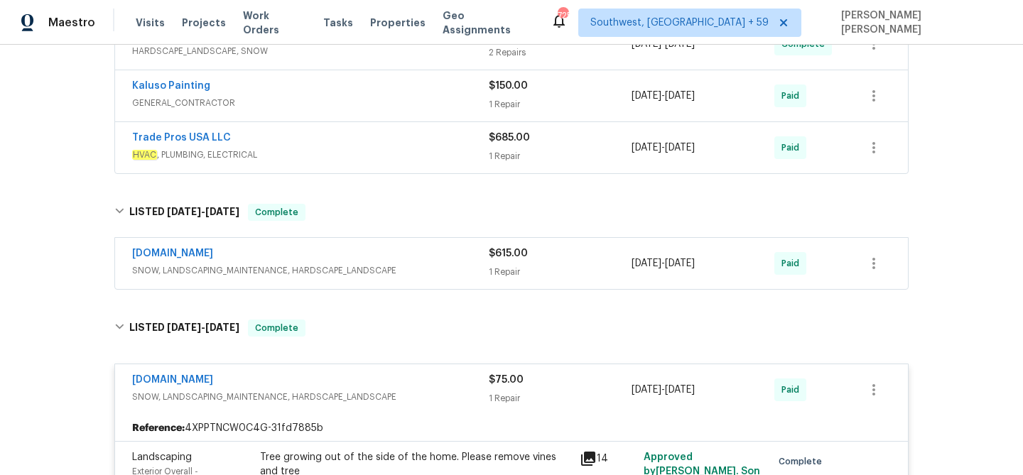
click at [462, 250] on div "[DOMAIN_NAME]" at bounding box center [310, 254] width 357 height 17
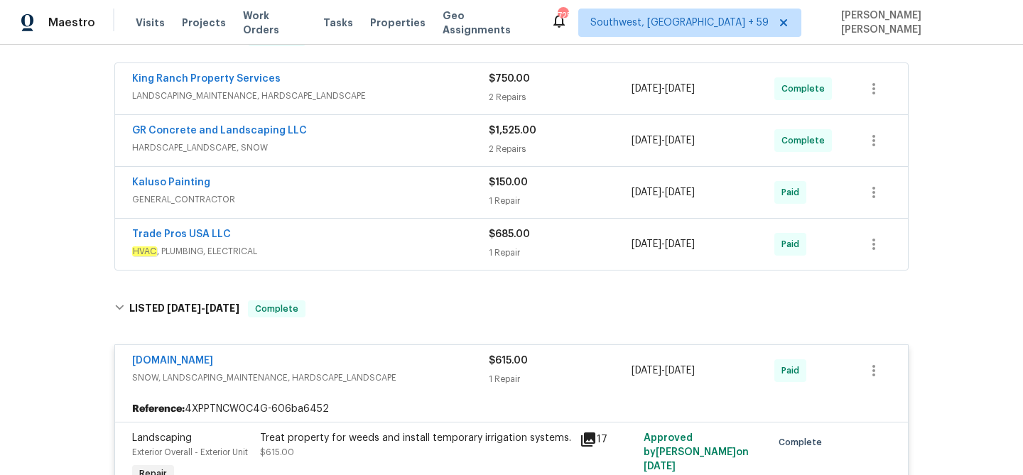
scroll to position [251, 0]
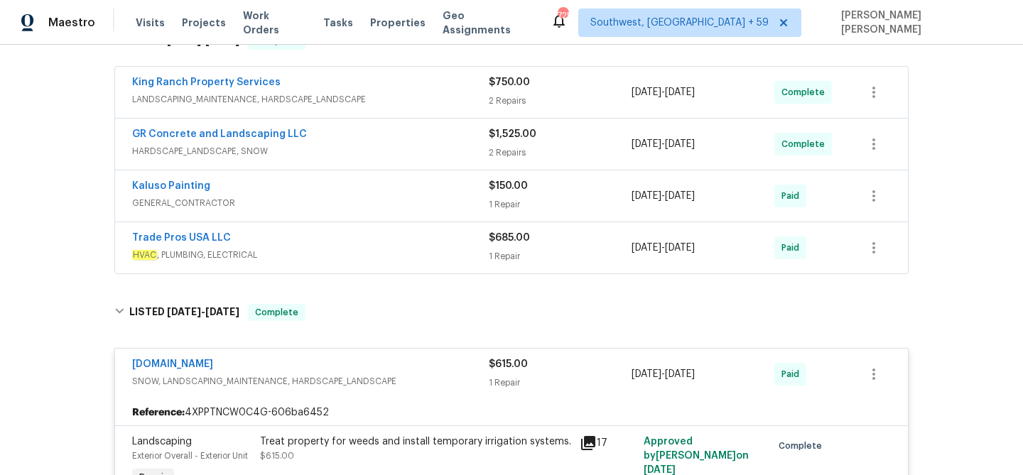
click at [462, 250] on span "HVAC , PLUMBING, ELECTRICAL" at bounding box center [310, 255] width 357 height 14
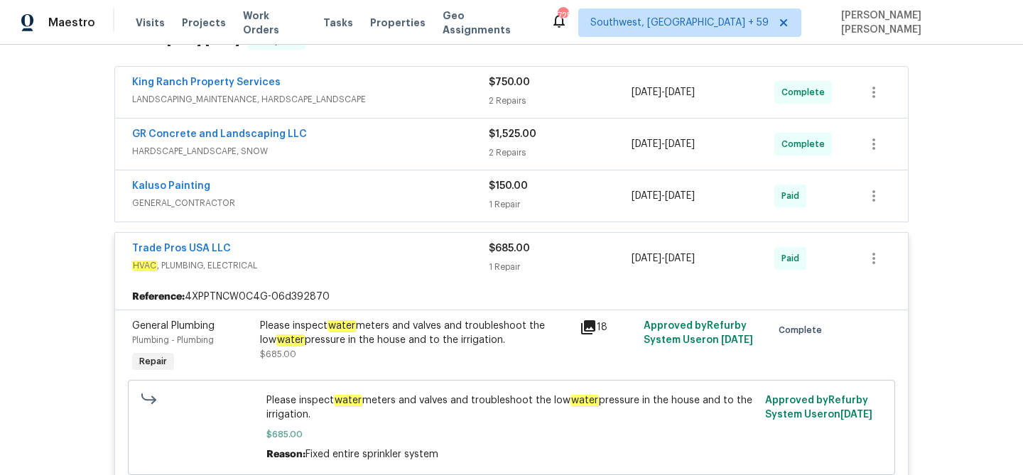
click at [439, 195] on div "Kaluso Painting" at bounding box center [310, 187] width 357 height 17
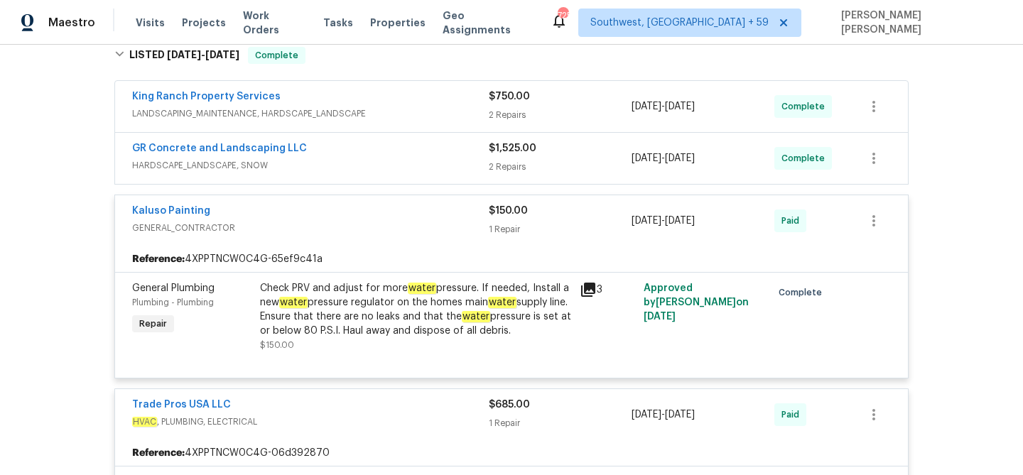
scroll to position [234, 0]
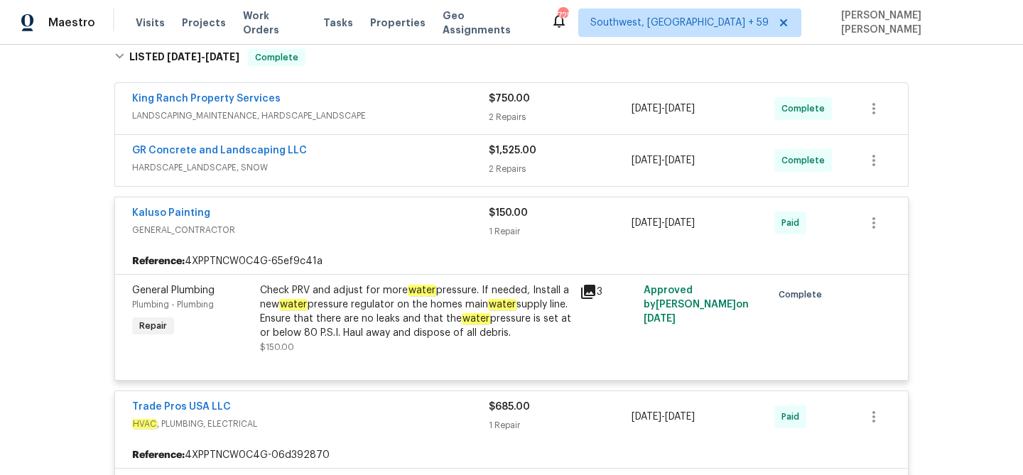
click at [459, 170] on span "HARDSCAPE_LANDSCAPE, SNOW" at bounding box center [310, 168] width 357 height 14
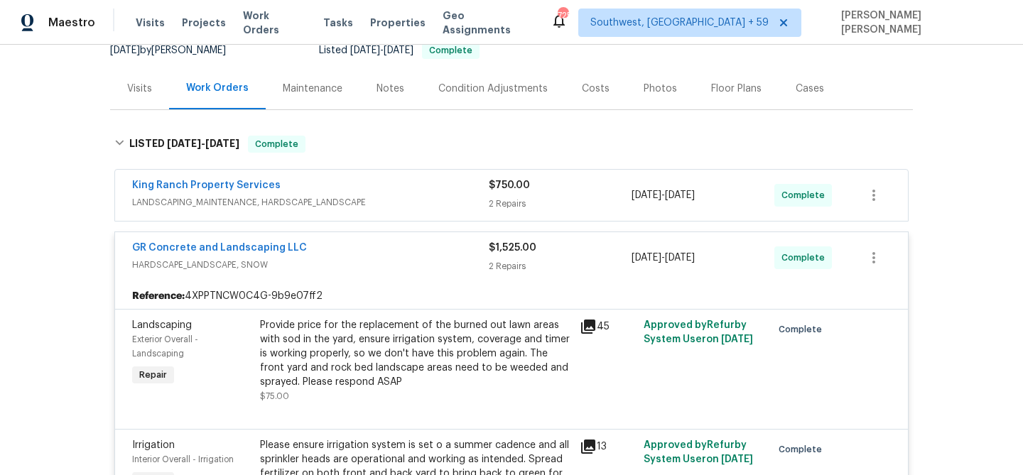
scroll to position [134, 0]
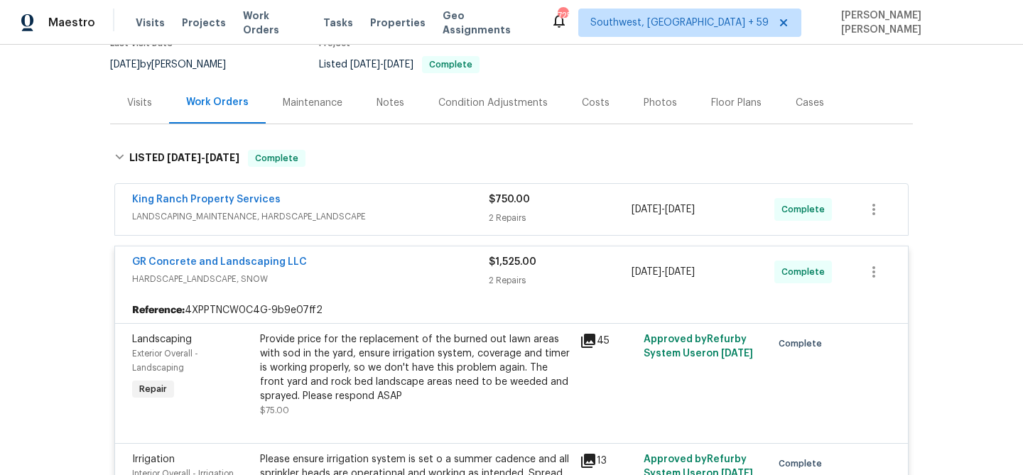
click at [459, 198] on div "King Ranch Property Services" at bounding box center [310, 200] width 357 height 17
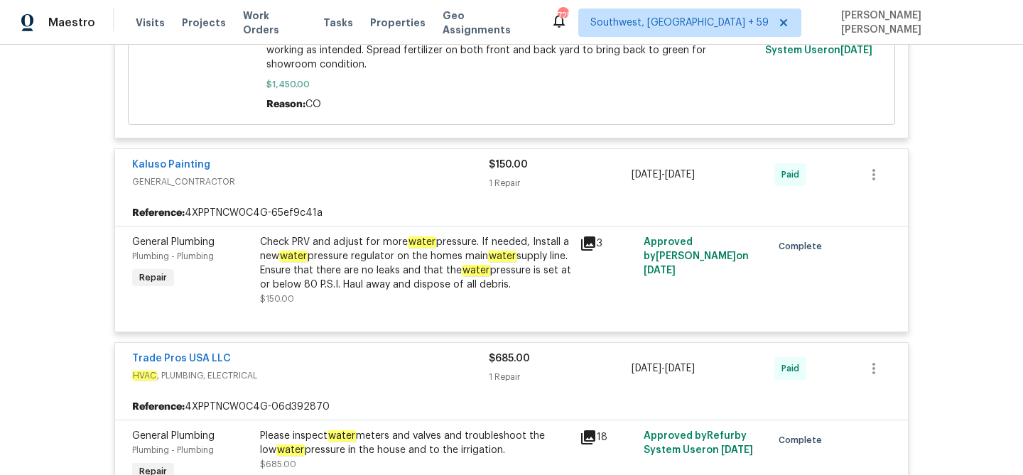
scroll to position [1022, 0]
